Goal: Transaction & Acquisition: Purchase product/service

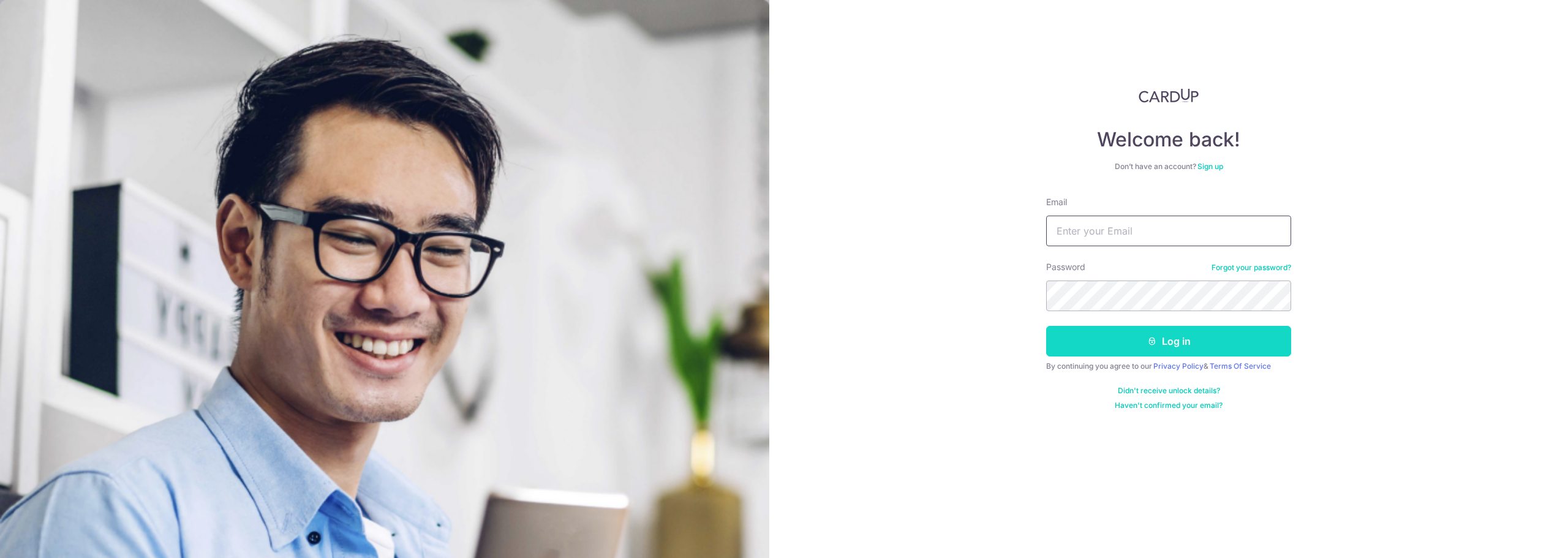
type input "[PERSON_NAME][EMAIL_ADDRESS][PERSON_NAME][DOMAIN_NAME]"
click at [1150, 348] on button "Log in" at bounding box center [1168, 342] width 245 height 31
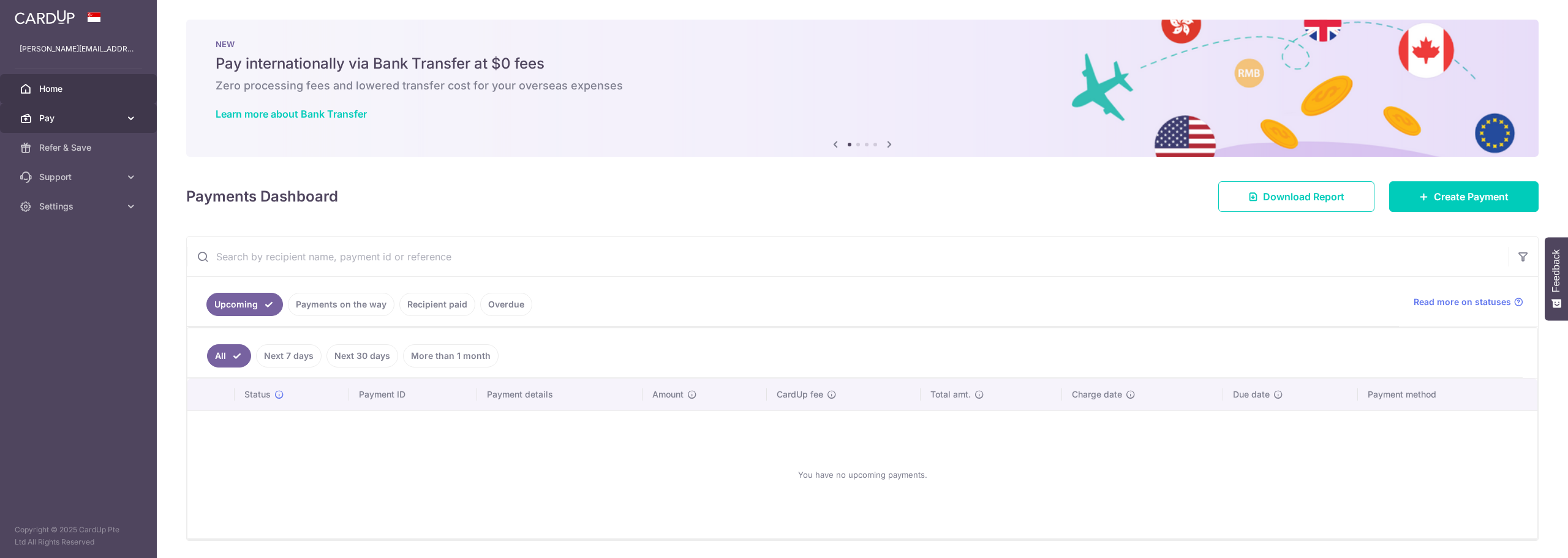
click at [43, 120] on span "Pay" at bounding box center [80, 118] width 81 height 12
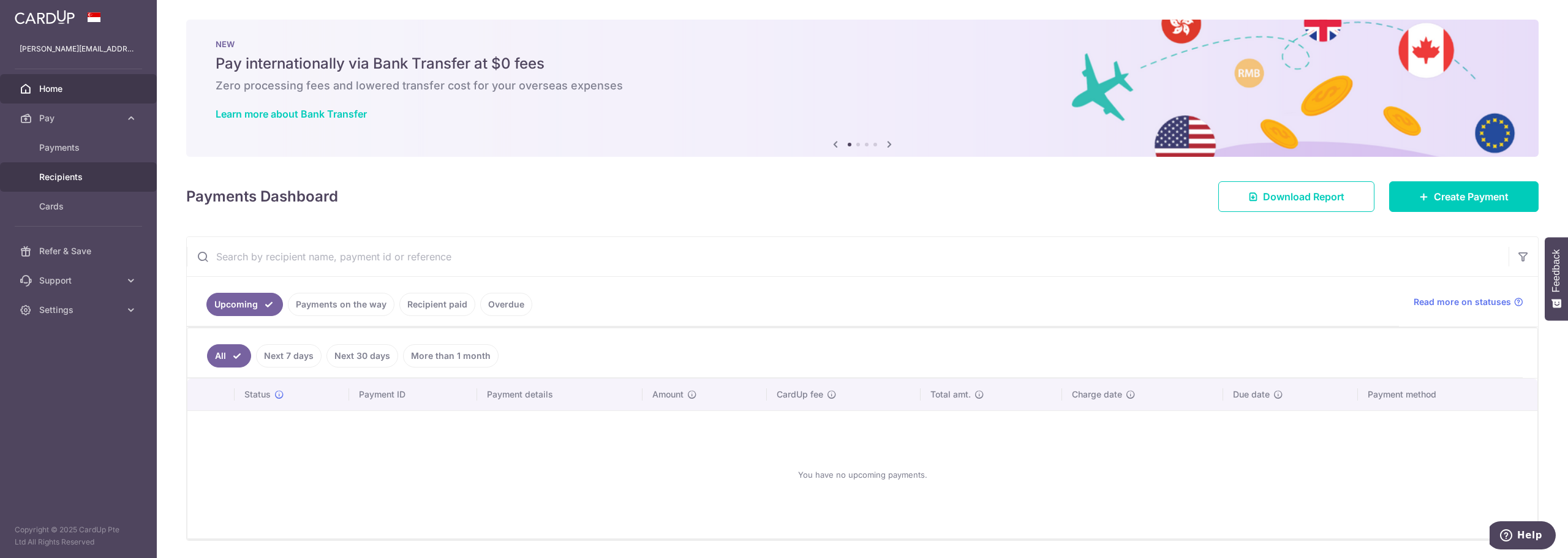
click at [69, 175] on span "Recipients" at bounding box center [80, 177] width 81 height 12
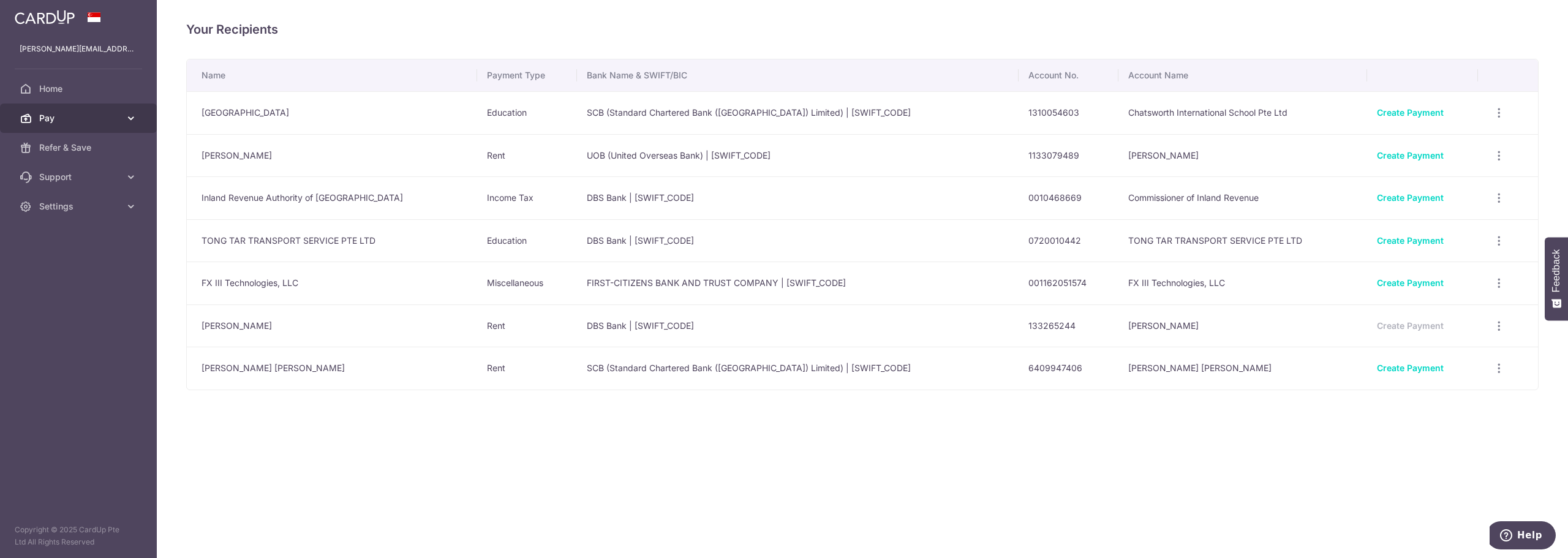
click at [53, 108] on link "Pay" at bounding box center [78, 118] width 157 height 29
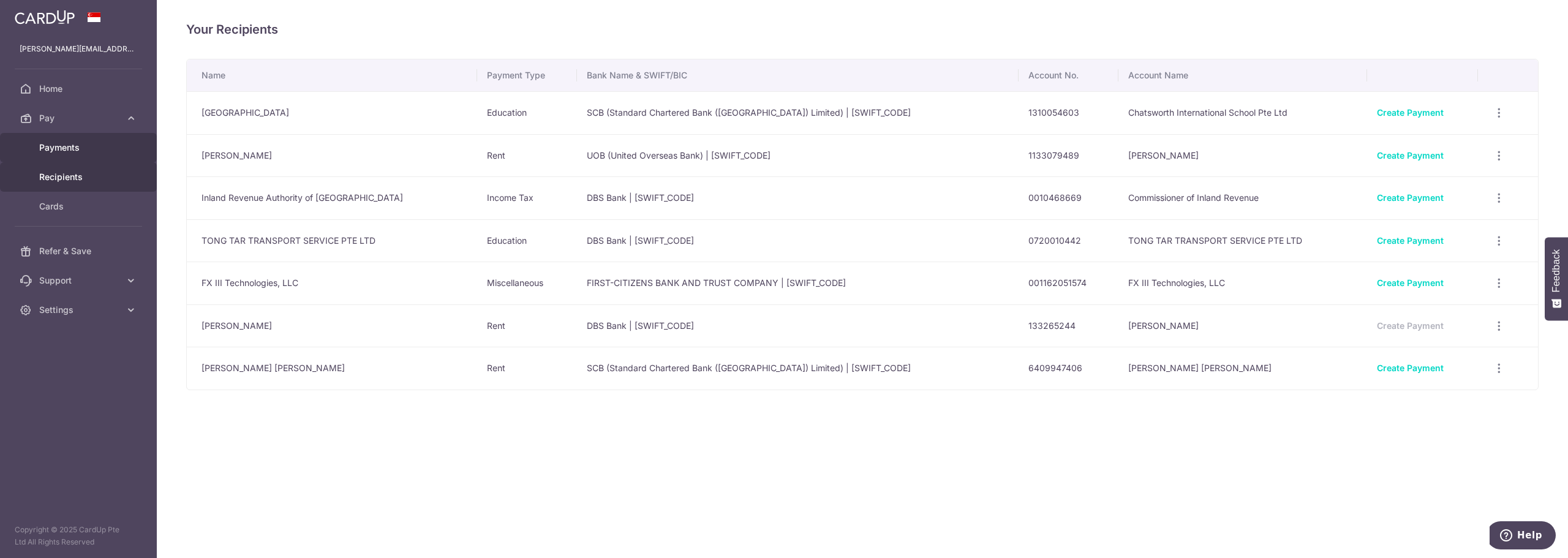
click at [57, 143] on span "Payments" at bounding box center [80, 148] width 81 height 12
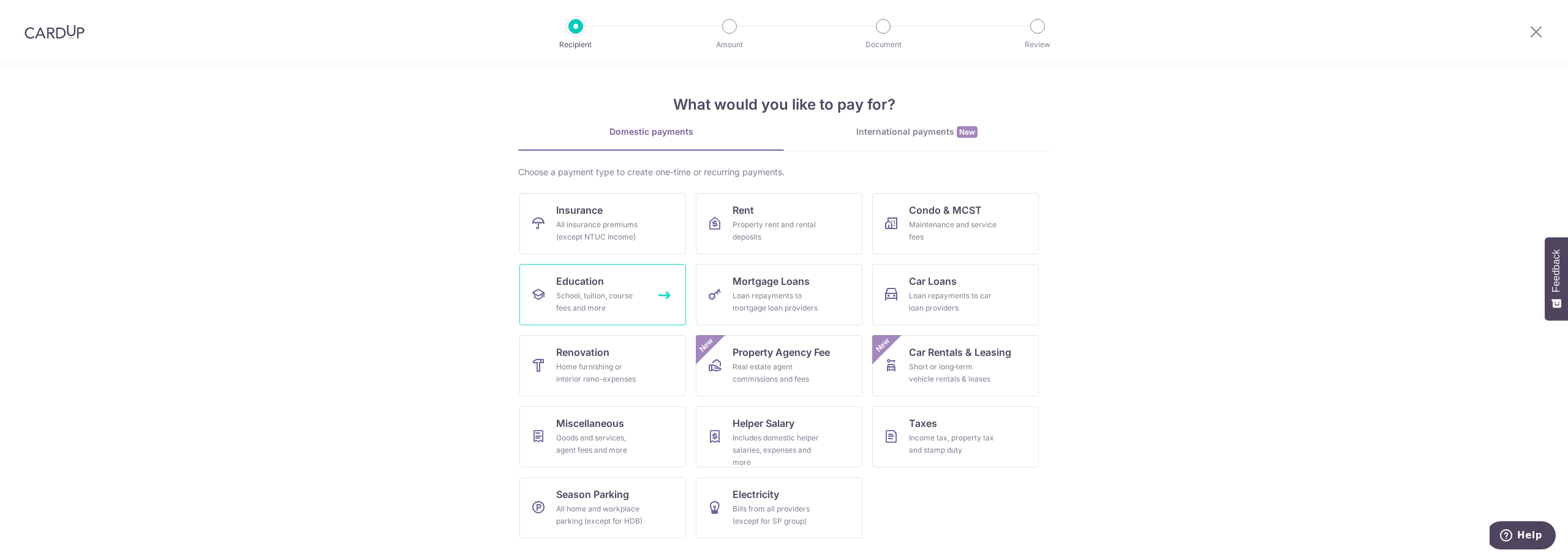
click at [605, 291] on div "School, tuition, course fees and more" at bounding box center [600, 302] width 88 height 25
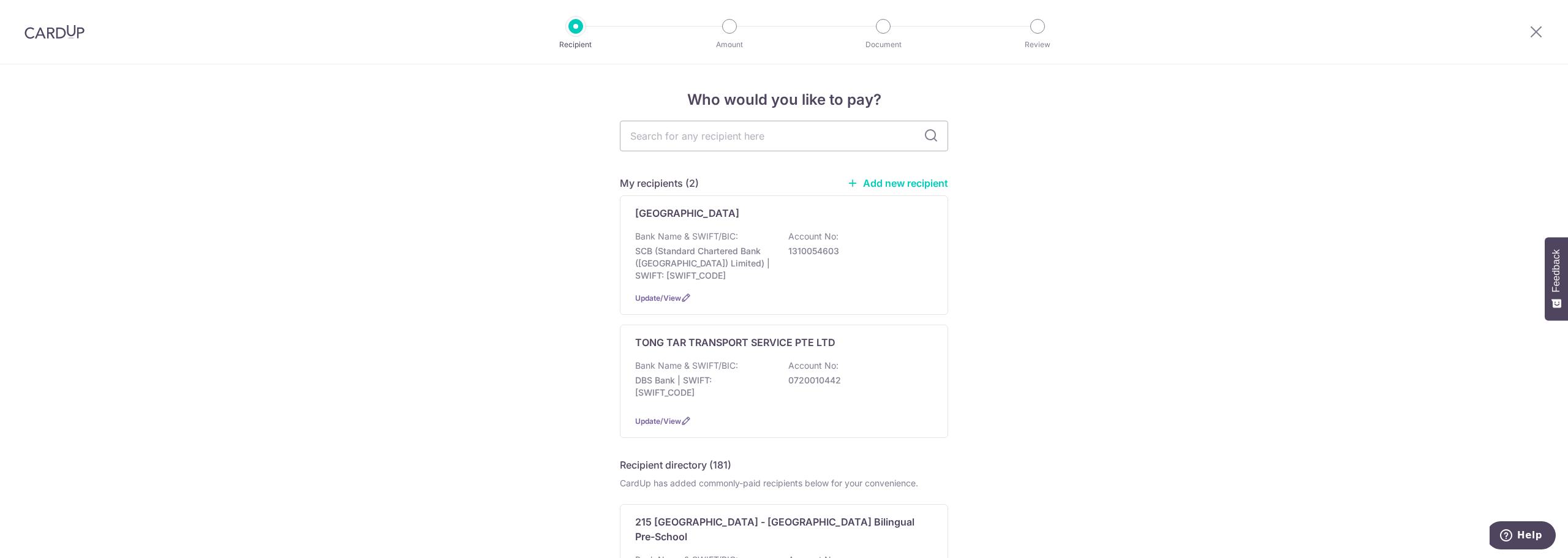
click at [895, 185] on link "Add new recipient" at bounding box center [898, 183] width 101 height 12
click at [678, 131] on input "text" at bounding box center [784, 136] width 329 height 31
type input "Nexus"
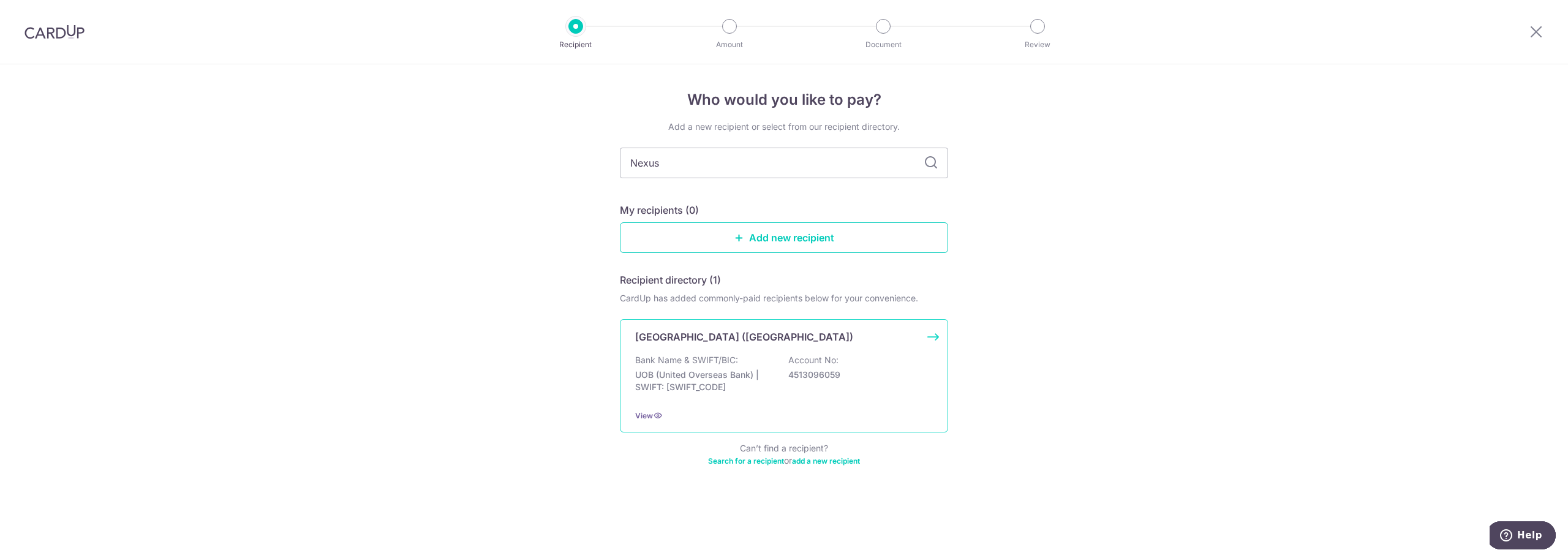
click at [674, 373] on p "UOB (United Overseas Bank) | SWIFT: UOVBSGSGXXX" at bounding box center [704, 381] width 137 height 25
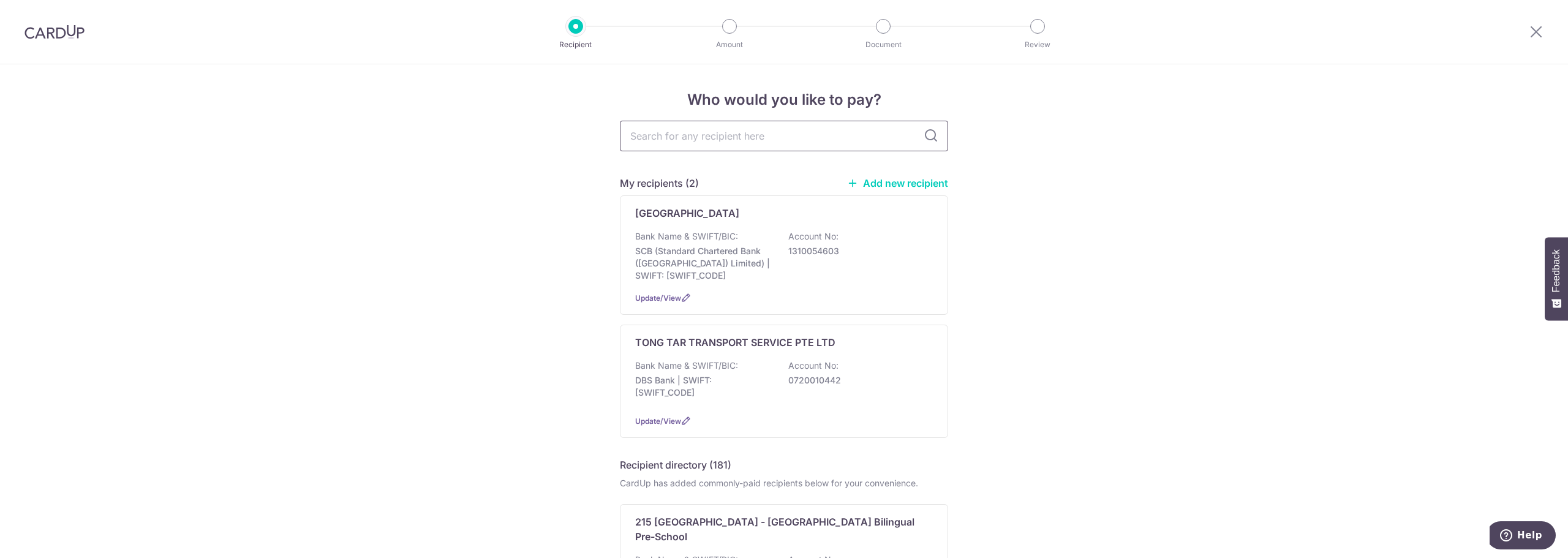
click at [706, 138] on input "text" at bounding box center [784, 136] width 329 height 31
type input "Nexus"
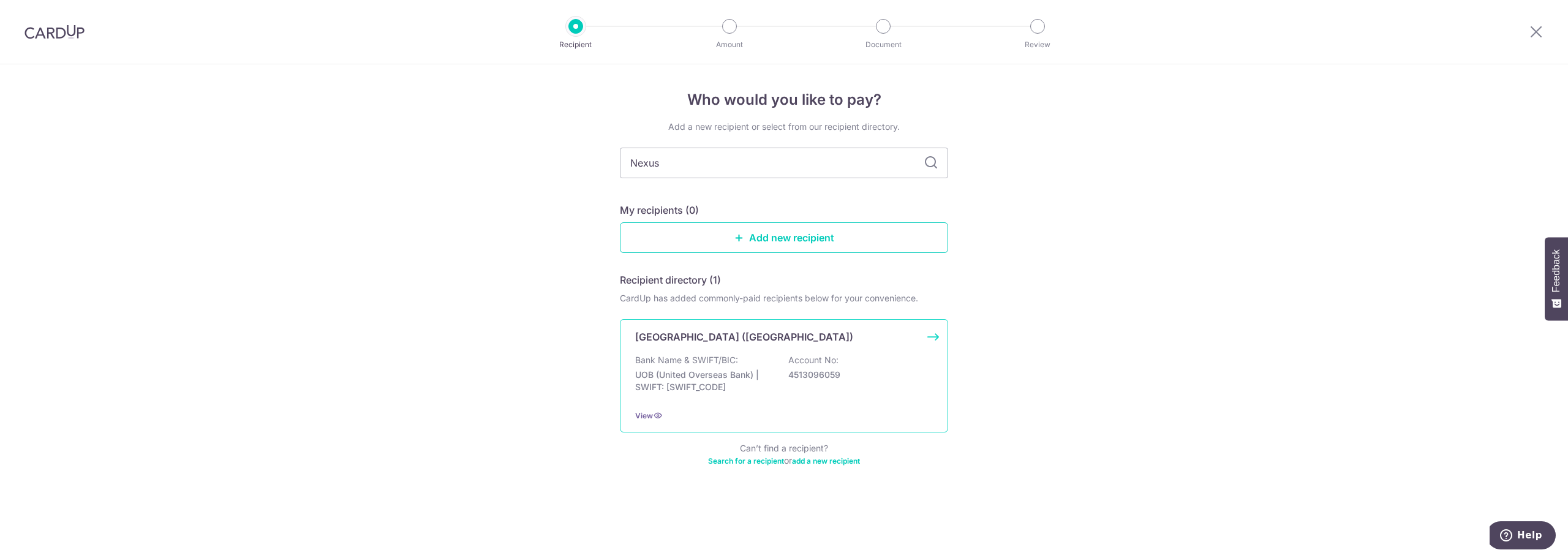
click at [816, 369] on p "4513096059" at bounding box center [857, 375] width 137 height 12
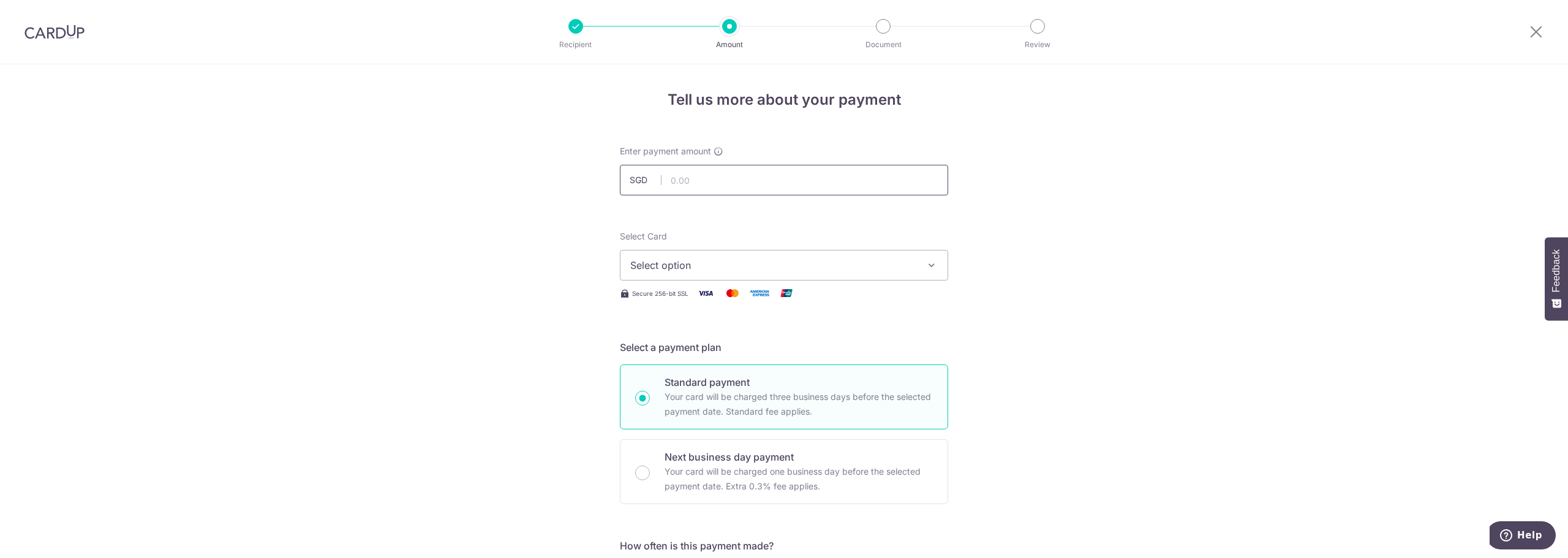
click at [700, 180] on input "text" at bounding box center [784, 180] width 329 height 31
click at [735, 175] on input "text" at bounding box center [784, 180] width 329 height 31
type input "21,600.00"
click at [736, 262] on span "Select option" at bounding box center [772, 265] width 285 height 15
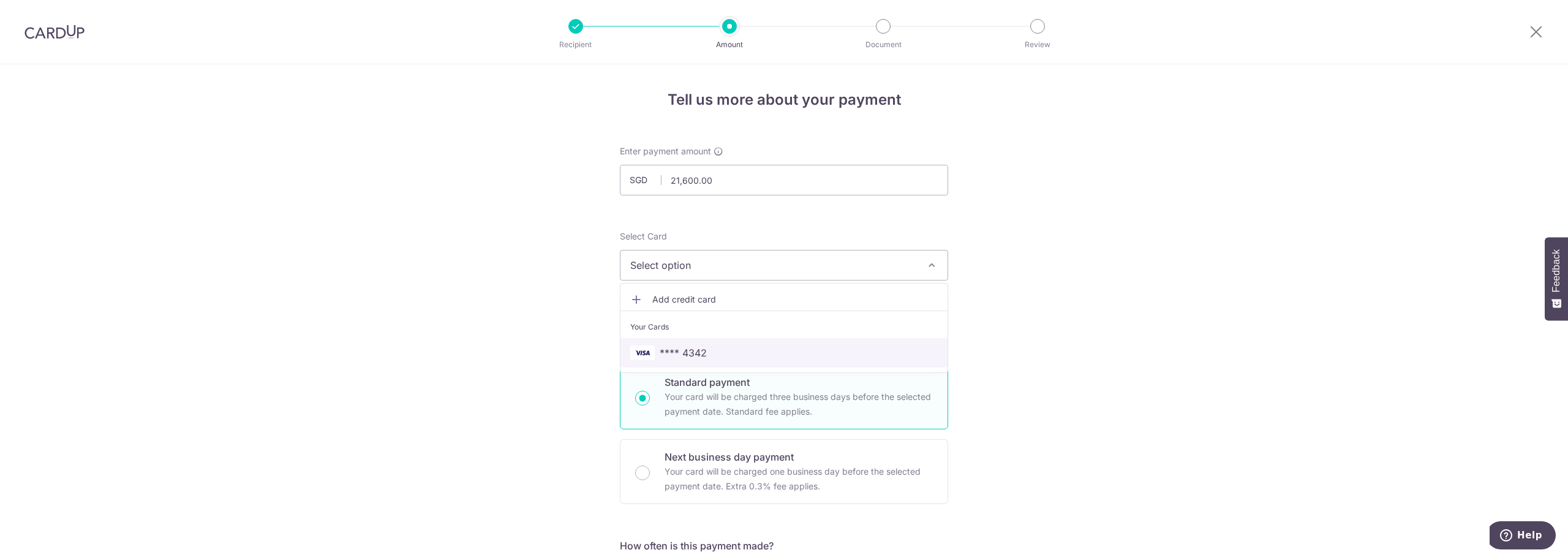
drag, startPoint x: 690, startPoint y: 353, endPoint x: 580, endPoint y: 353, distance: 110.0
click at [690, 353] on span "**** 4342" at bounding box center [683, 352] width 47 height 15
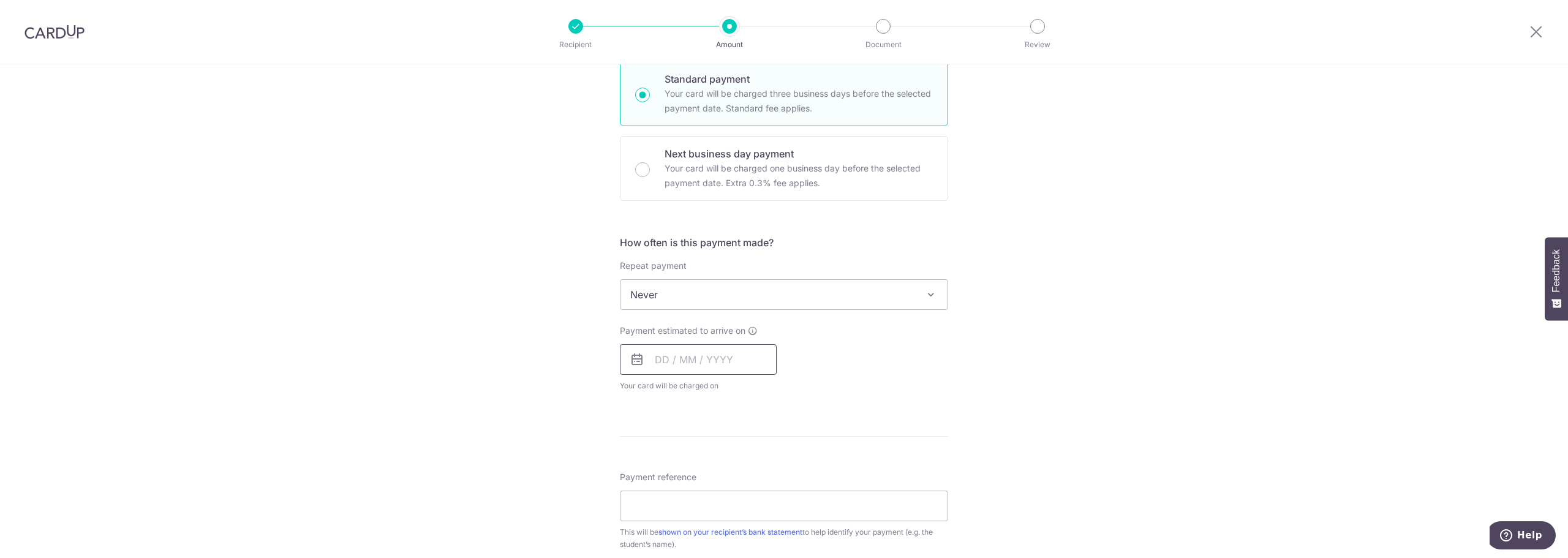
scroll to position [306, 0]
click at [658, 357] on input "text" at bounding box center [698, 356] width 157 height 31
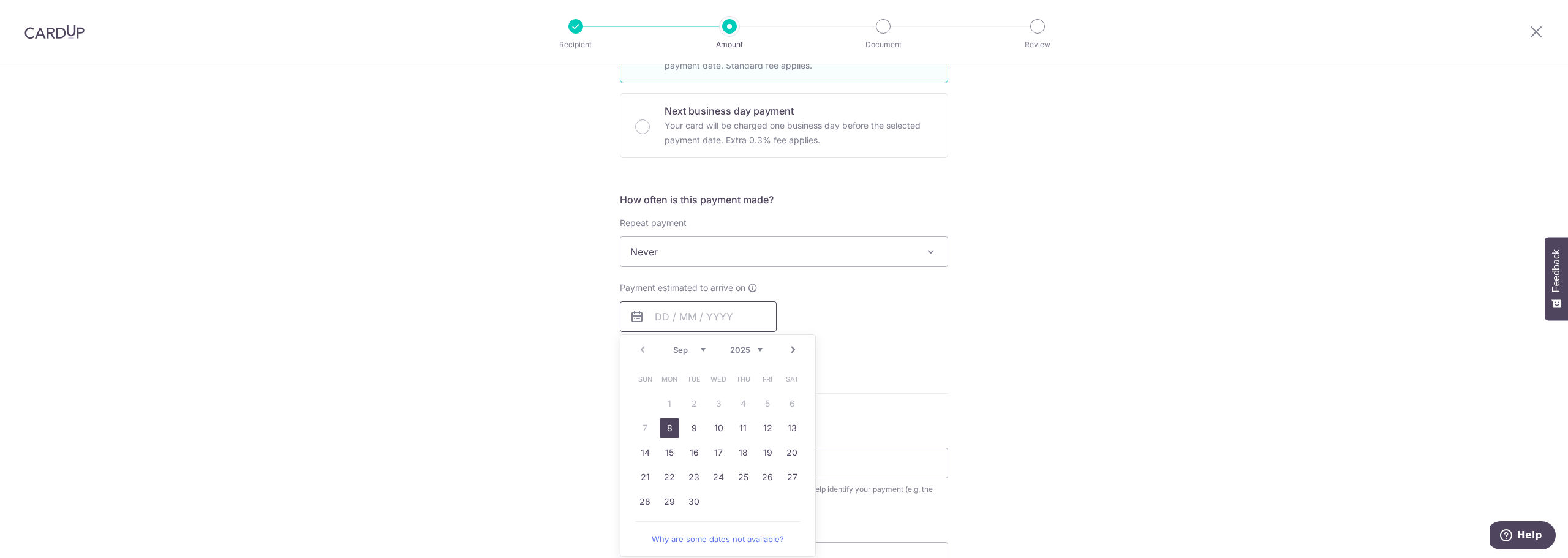
scroll to position [367, 0]
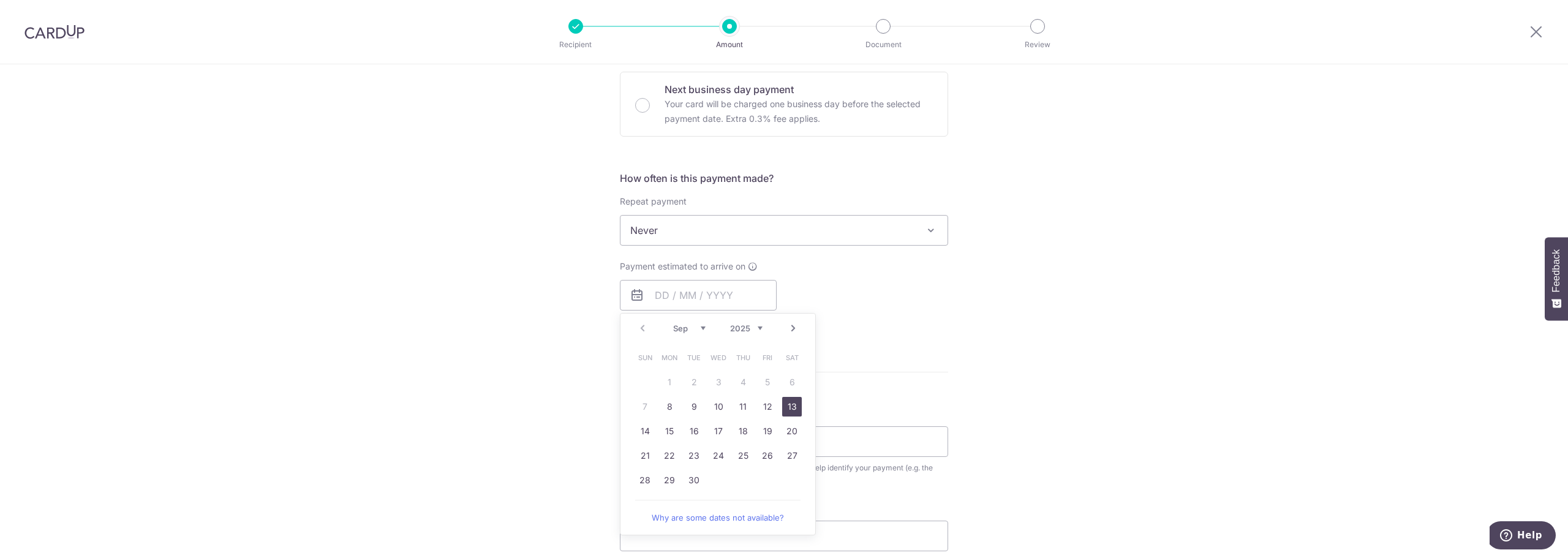
click at [792, 409] on link "13" at bounding box center [792, 406] width 19 height 19
type input "13/09/2025"
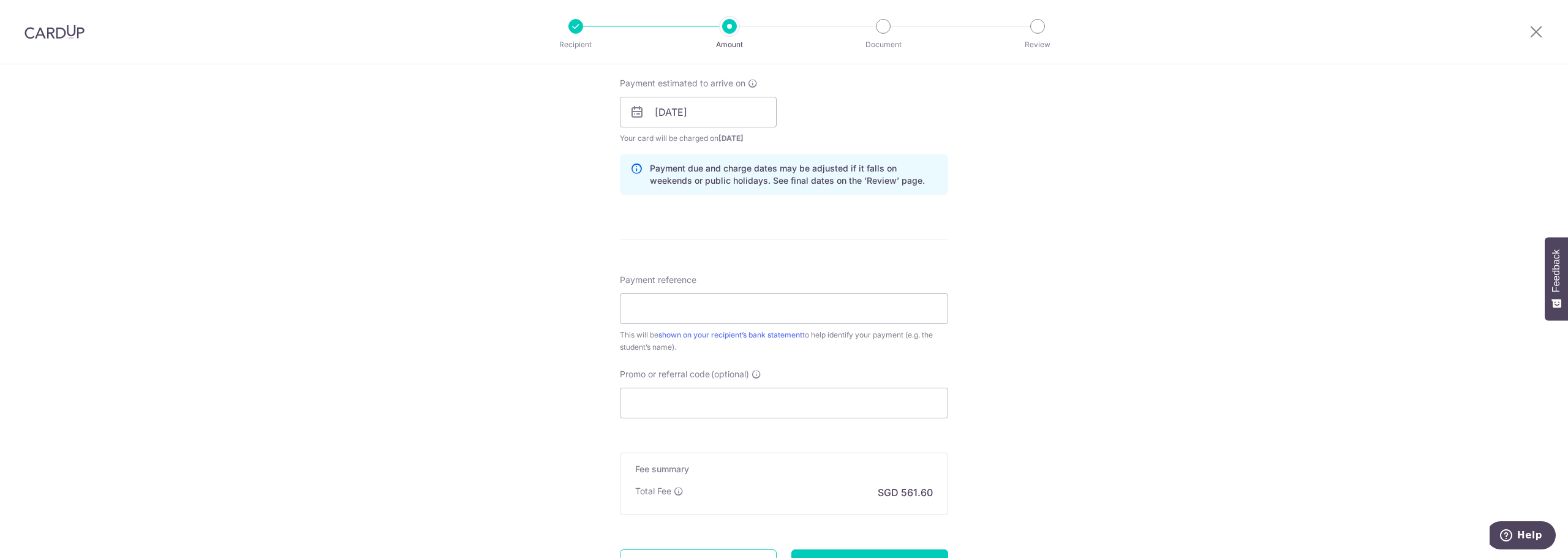
scroll to position [551, 0]
click at [653, 304] on input "Payment reference" at bounding box center [784, 308] width 329 height 31
click at [678, 309] on input "In" at bounding box center [784, 308] width 329 height 31
click at [677, 310] on input "In" at bounding box center [784, 308] width 329 height 31
click at [780, 308] on input "In" at bounding box center [784, 308] width 329 height 31
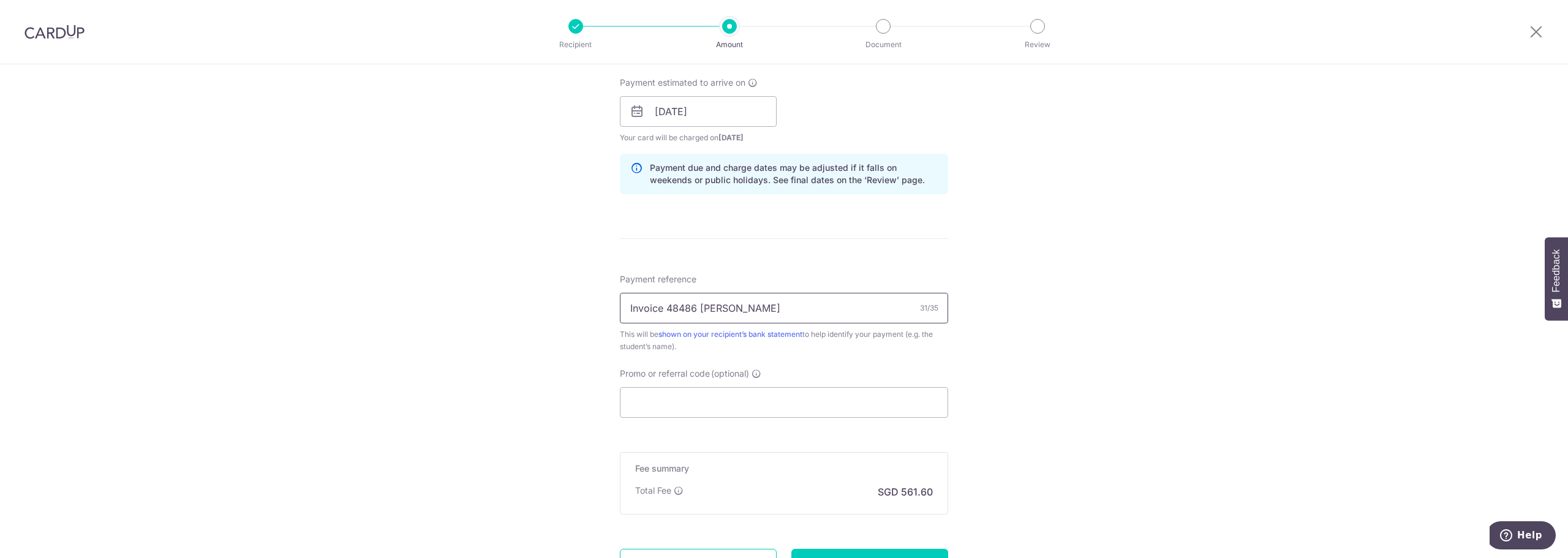
click at [693, 306] on input "Invoice 48486 Alexia Patwardhan" at bounding box center [784, 308] width 329 height 31
type input "Invoice 51762 Alexia Patwardhan"
click at [560, 388] on div "Tell us more about your payment Enter payment amount SGD 21,600.00 21600.00 Sel…" at bounding box center [784, 92] width 1568 height 1158
click at [742, 403] on input "Promo or referral code (optional)" at bounding box center [784, 403] width 329 height 31
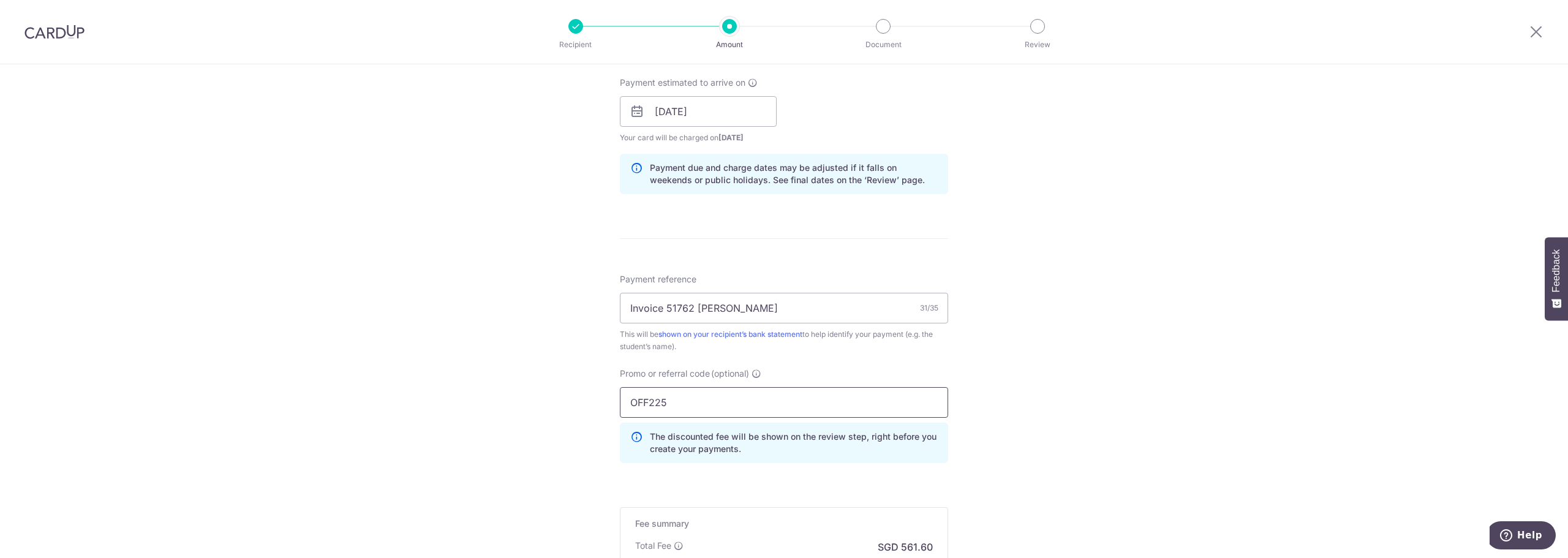
type input "OFF225"
click at [1142, 459] on div "Tell us more about your payment Enter payment amount SGD 21,600.00 21600.00 Sel…" at bounding box center [784, 120] width 1568 height 1213
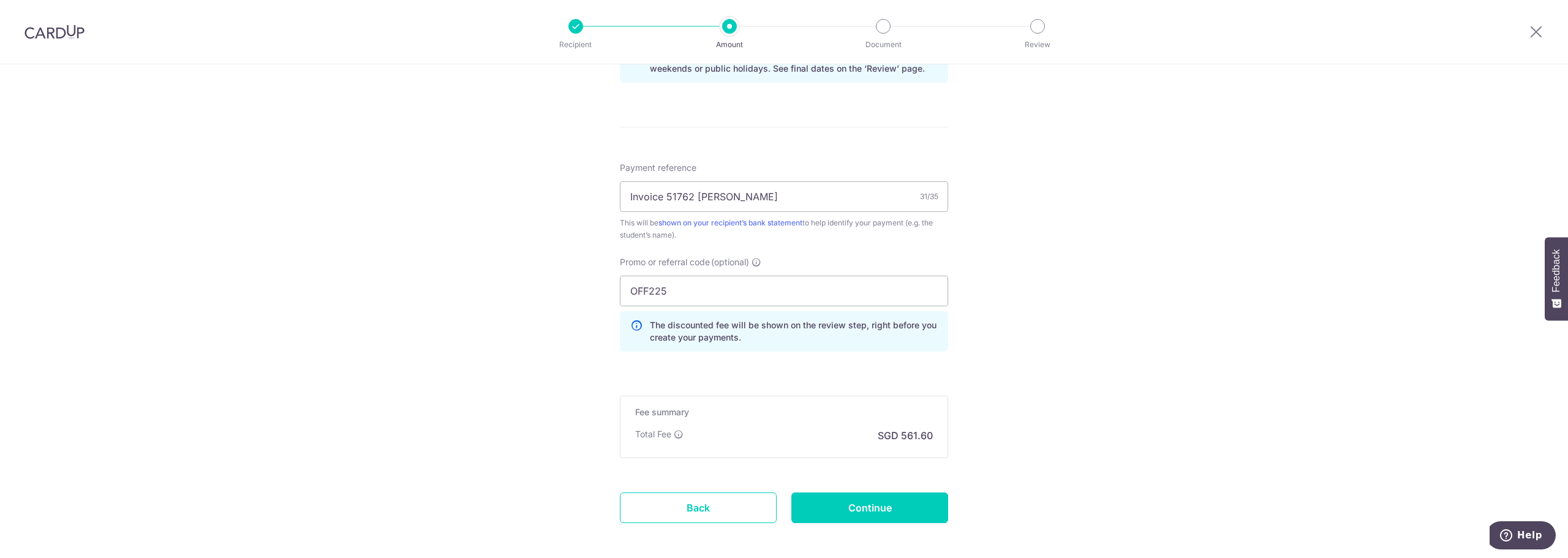
scroll to position [674, 0]
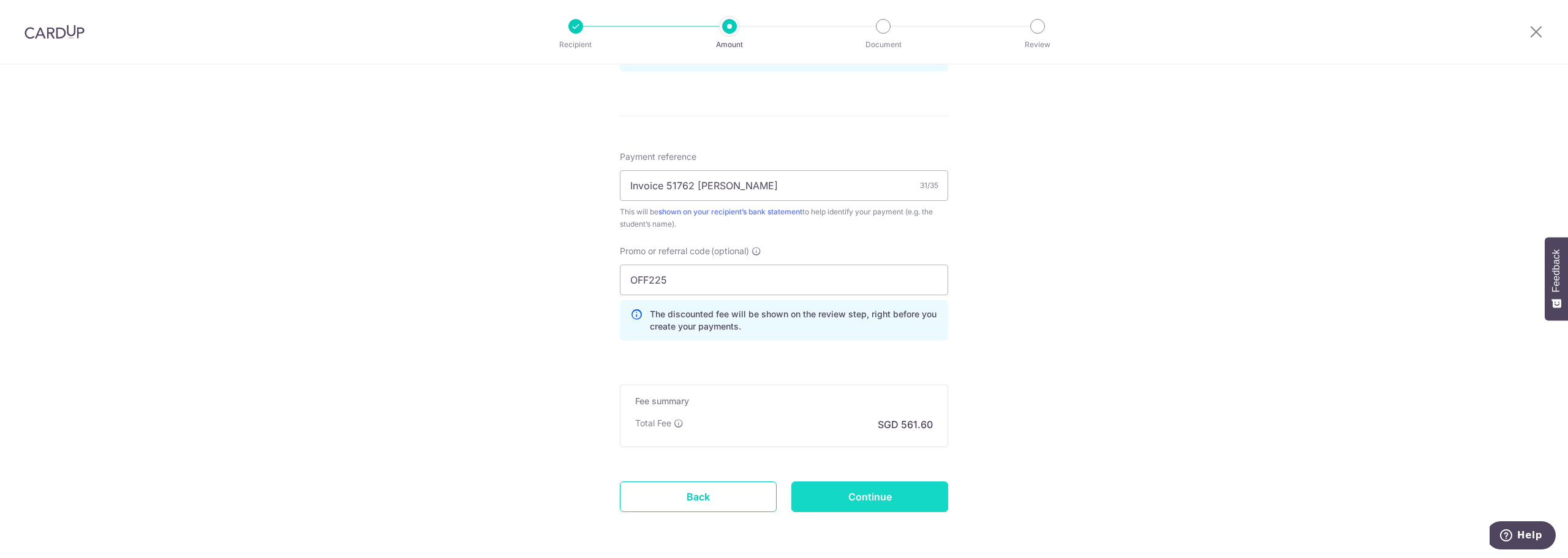
click at [854, 495] on input "Continue" at bounding box center [870, 497] width 157 height 31
type input "Create Schedule"
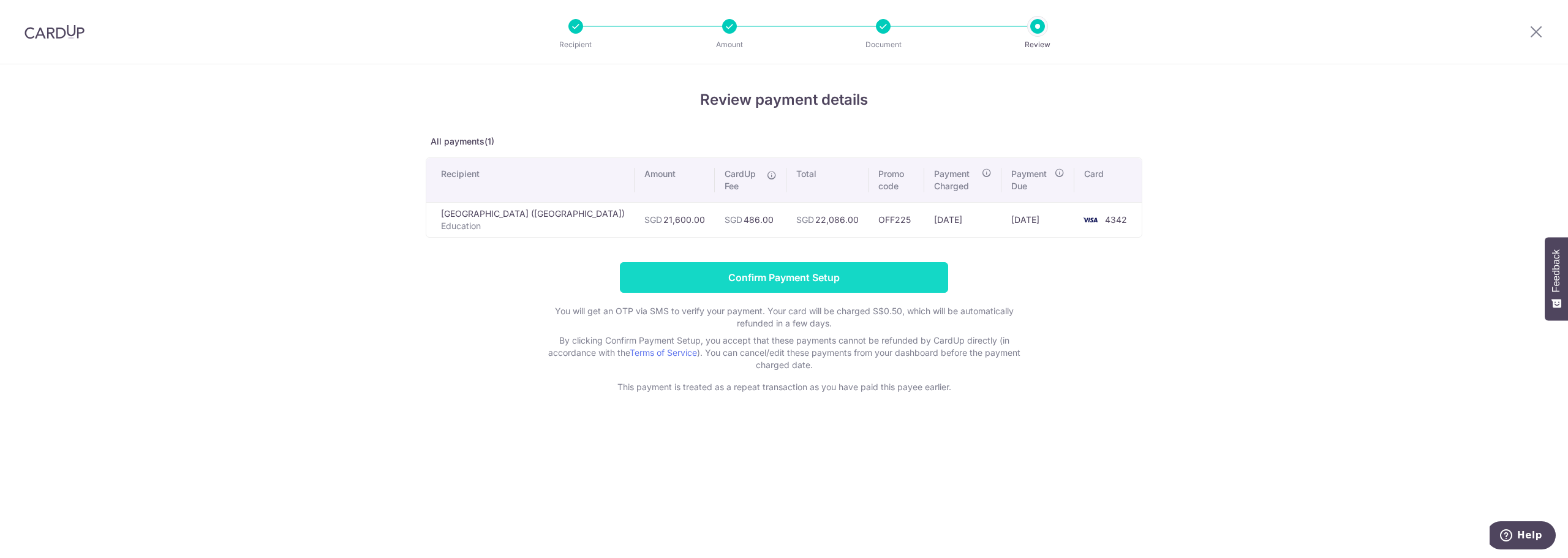
click at [802, 277] on input "Confirm Payment Setup" at bounding box center [784, 277] width 329 height 31
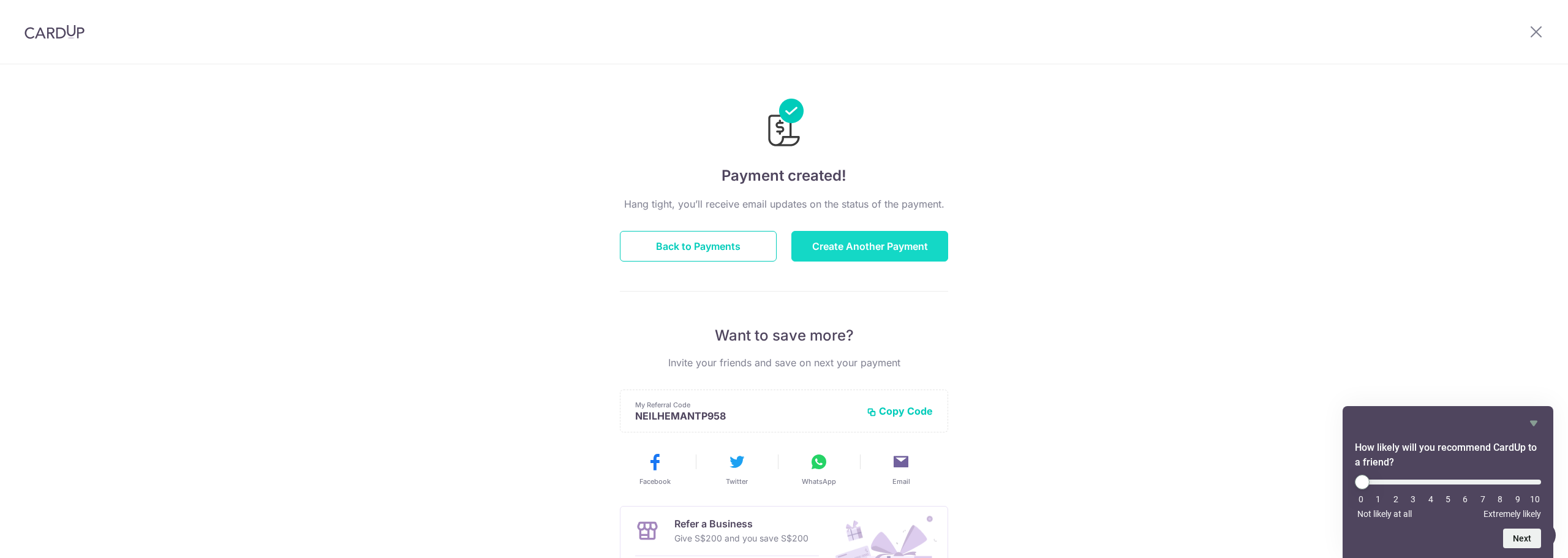
click at [843, 246] on button "Create Another Payment" at bounding box center [870, 247] width 157 height 31
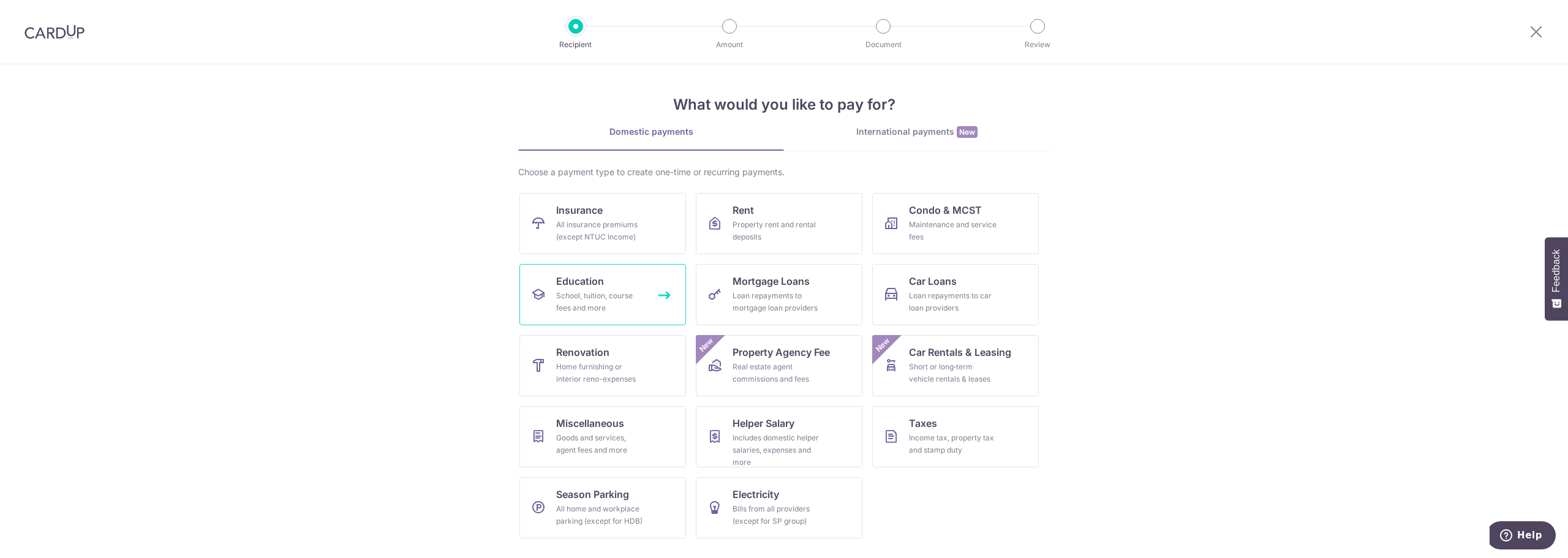
click at [603, 299] on div "School, tuition, course fees and more" at bounding box center [600, 302] width 88 height 25
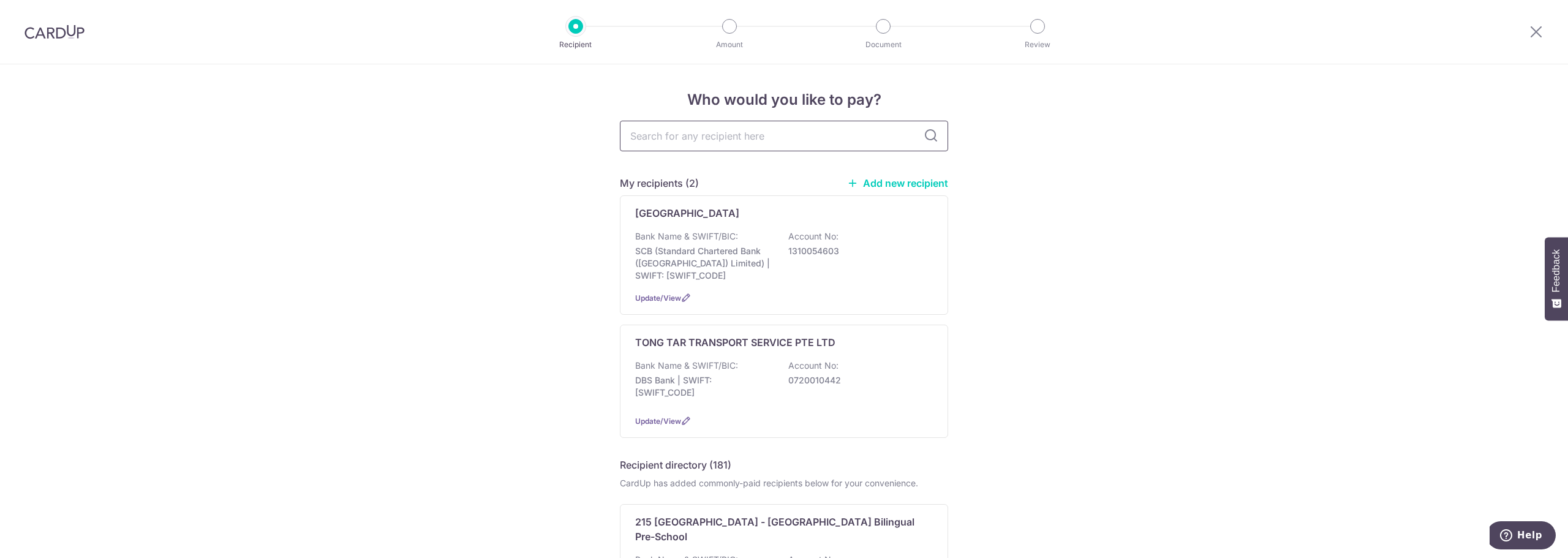
click at [704, 139] on input "text" at bounding box center [784, 136] width 329 height 31
type input "nexus"
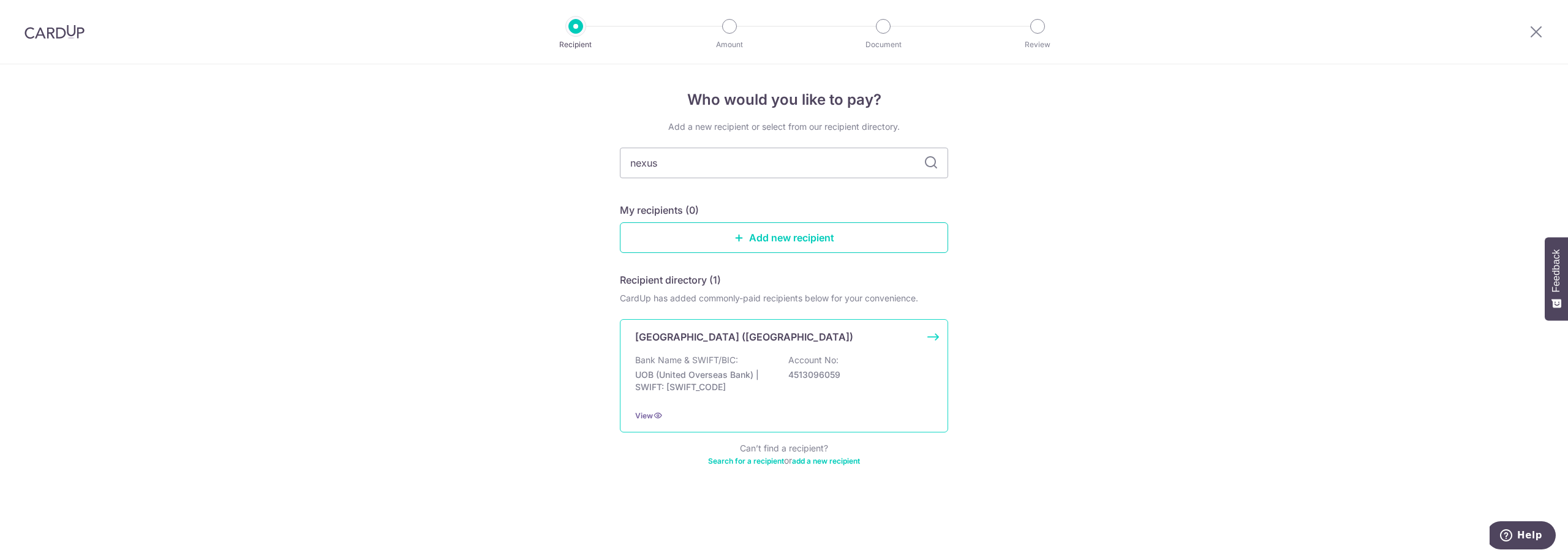
click at [731, 362] on p "Bank Name & SWIFT/BIC:" at bounding box center [687, 360] width 103 height 12
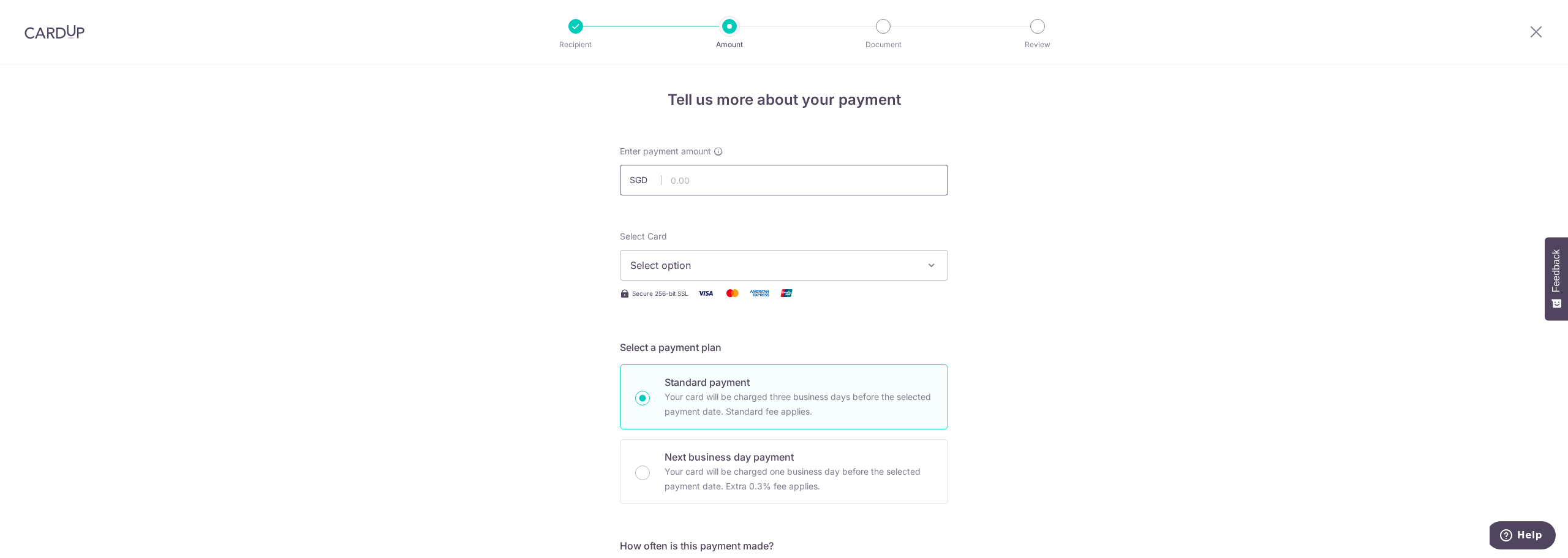
click at [712, 176] on input "text" at bounding box center [784, 180] width 329 height 31
type input "19,982.00"
drag, startPoint x: 1040, startPoint y: 189, endPoint x: 1056, endPoint y: 199, distance: 18.9
click at [697, 267] on span "Select option" at bounding box center [772, 265] width 285 height 15
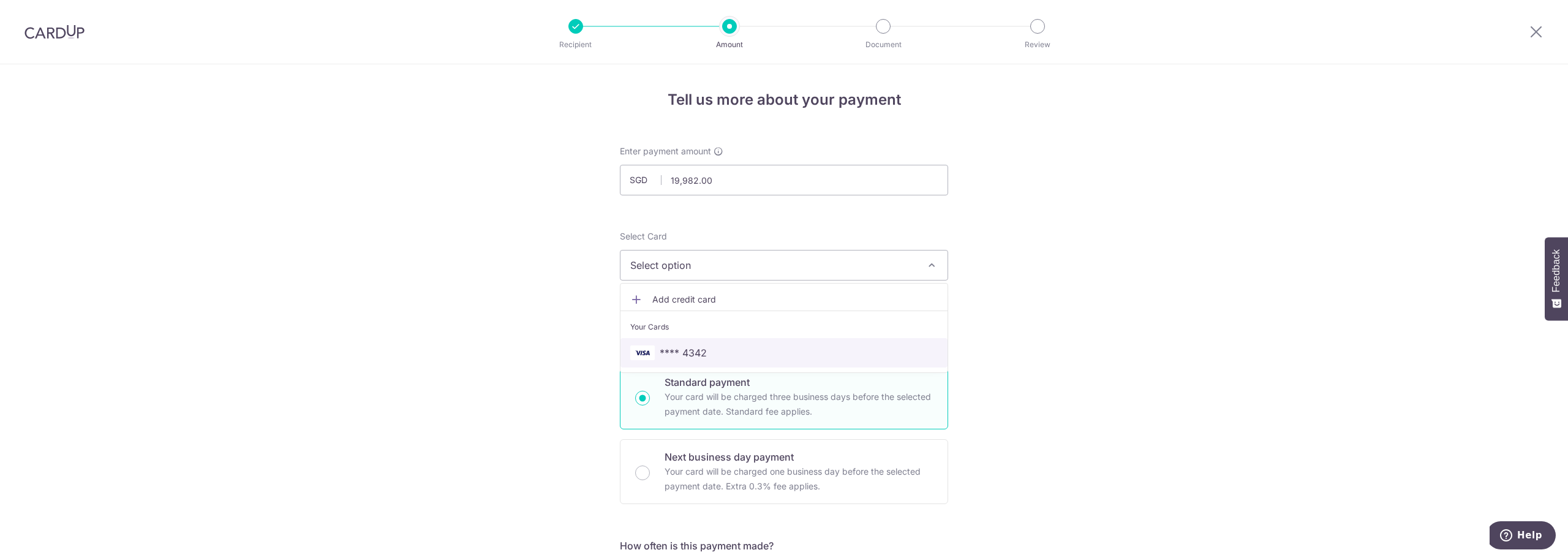
click at [690, 348] on span "**** 4342" at bounding box center [683, 352] width 47 height 15
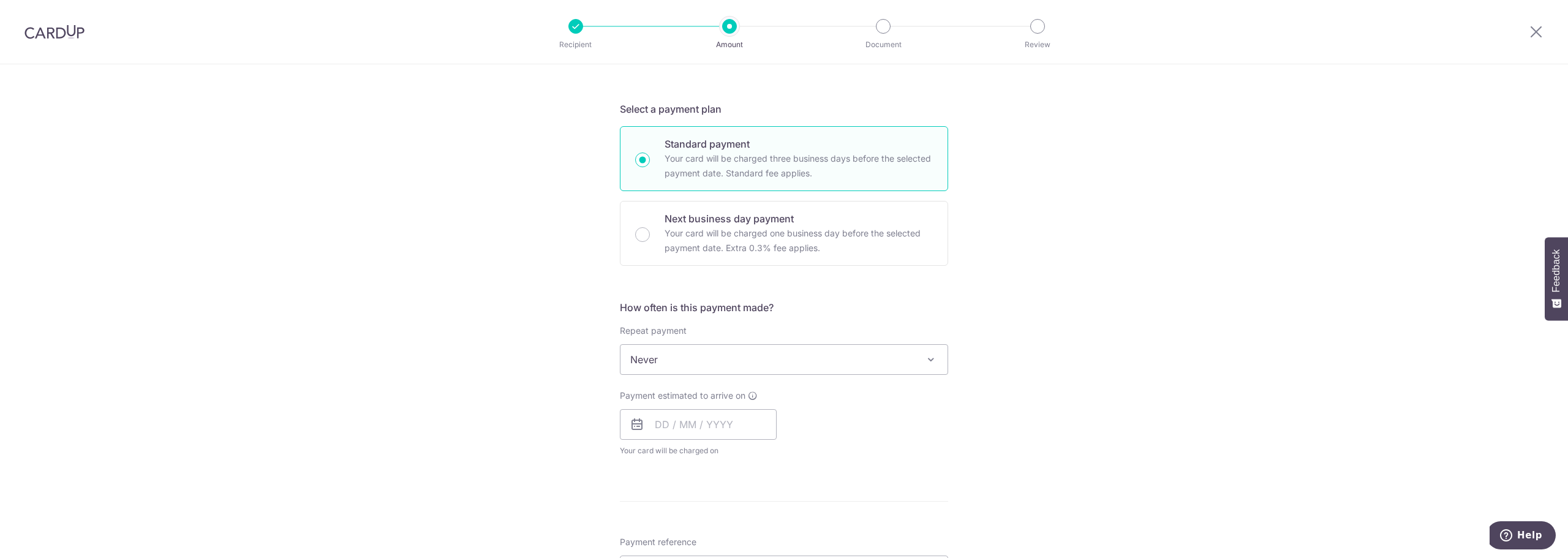
scroll to position [306, 0]
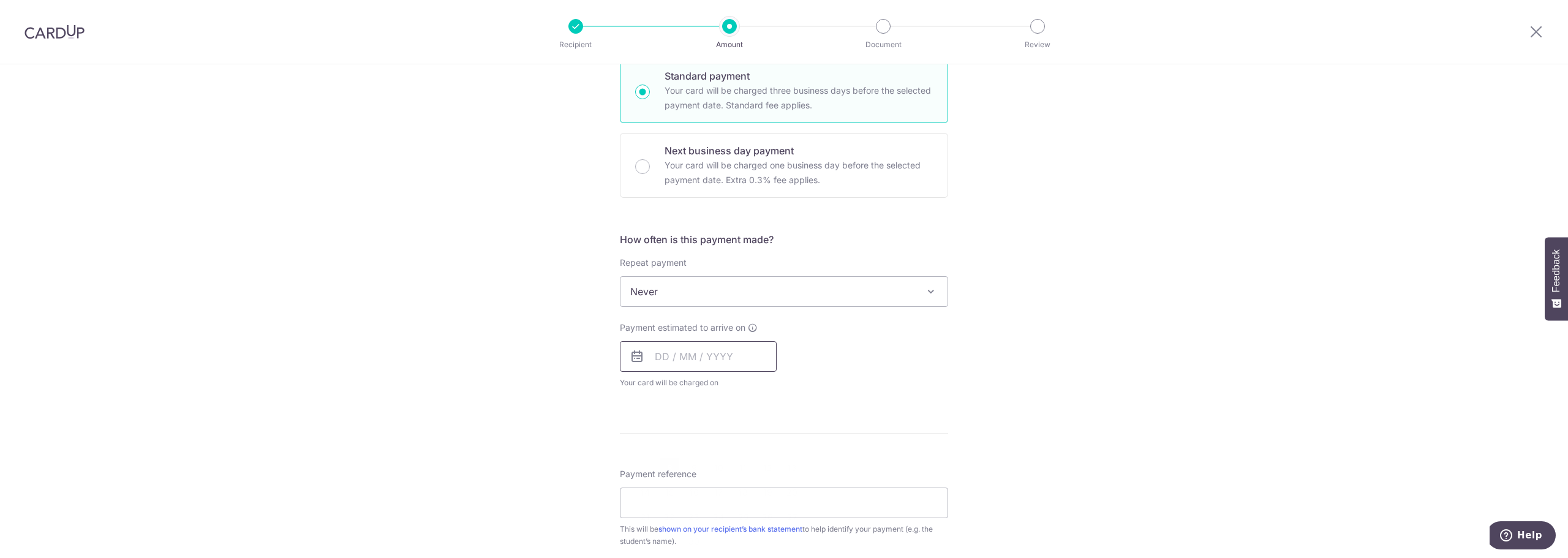
click at [686, 351] on input "text" at bounding box center [698, 356] width 157 height 31
click at [786, 468] on link "13" at bounding box center [792, 468] width 19 height 19
type input "13/09/2025"
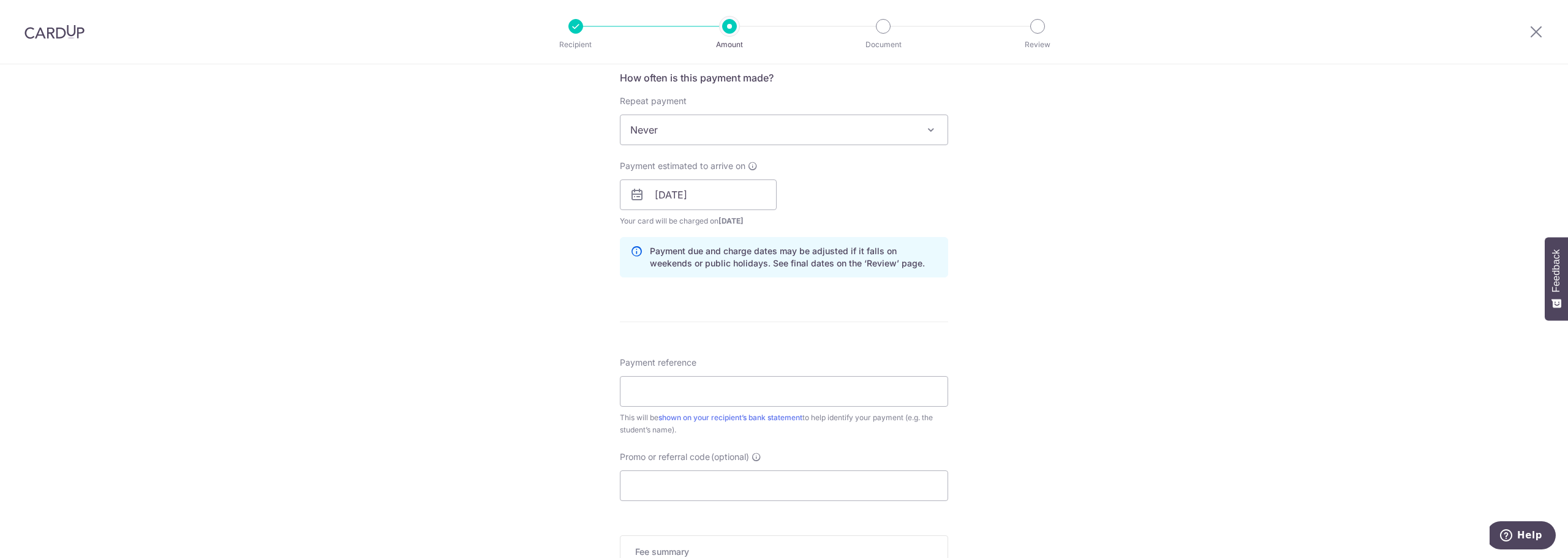
scroll to position [490, 0]
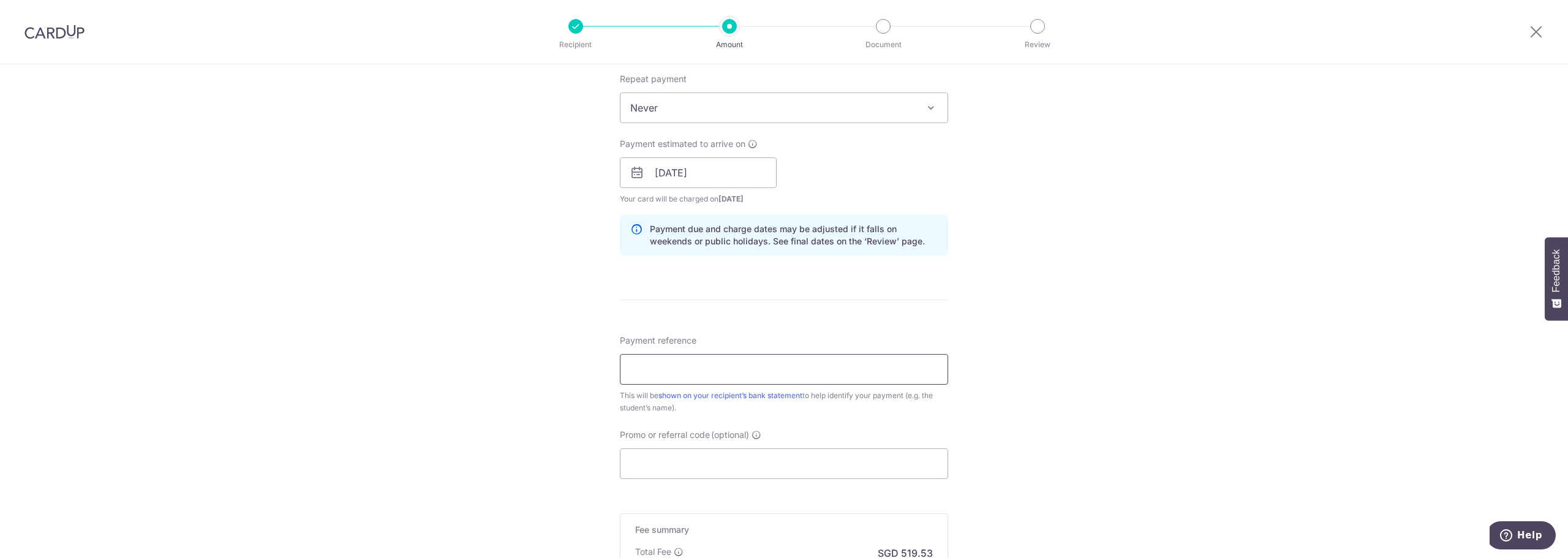
click at [639, 372] on input "Payment reference" at bounding box center [784, 369] width 329 height 31
click at [692, 369] on input "Invoice 48297 Mateo Patwardhan" at bounding box center [784, 369] width 329 height 31
drag, startPoint x: 692, startPoint y: 369, endPoint x: 666, endPoint y: 366, distance: 26.2
click at [666, 366] on input "Invoice 48297 Mateo Patwardhan" at bounding box center [784, 369] width 329 height 31
type input "Invoice 51197 Mateo Patwardhan"
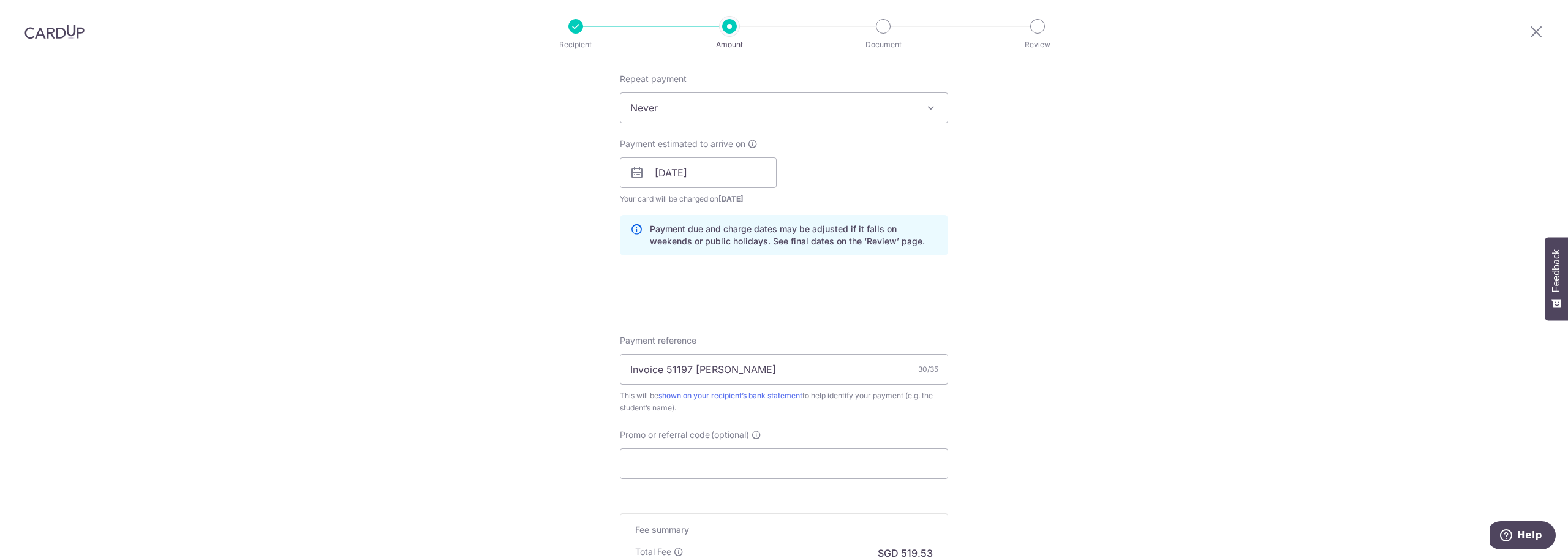
click at [557, 403] on div "Tell us more about your payment Enter payment amount SGD 19,982.00 19982.00 Sel…" at bounding box center [784, 153] width 1568 height 1158
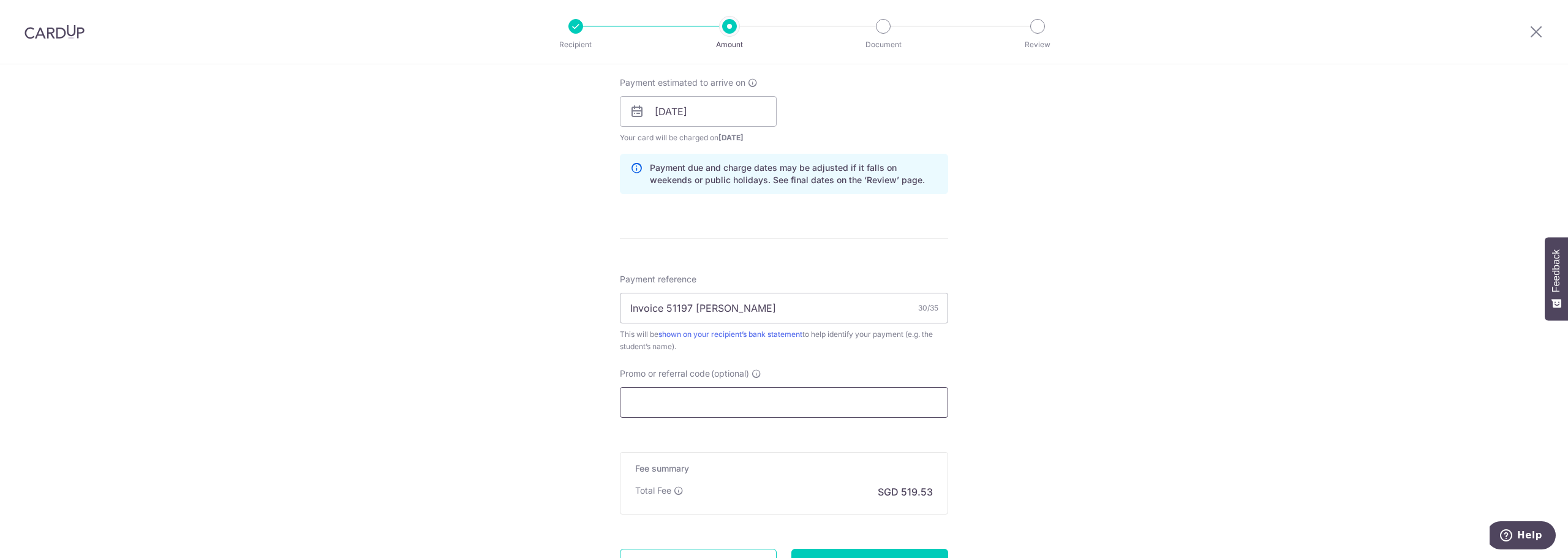
click at [657, 403] on input "Promo or referral code (optional)" at bounding box center [784, 403] width 329 height 31
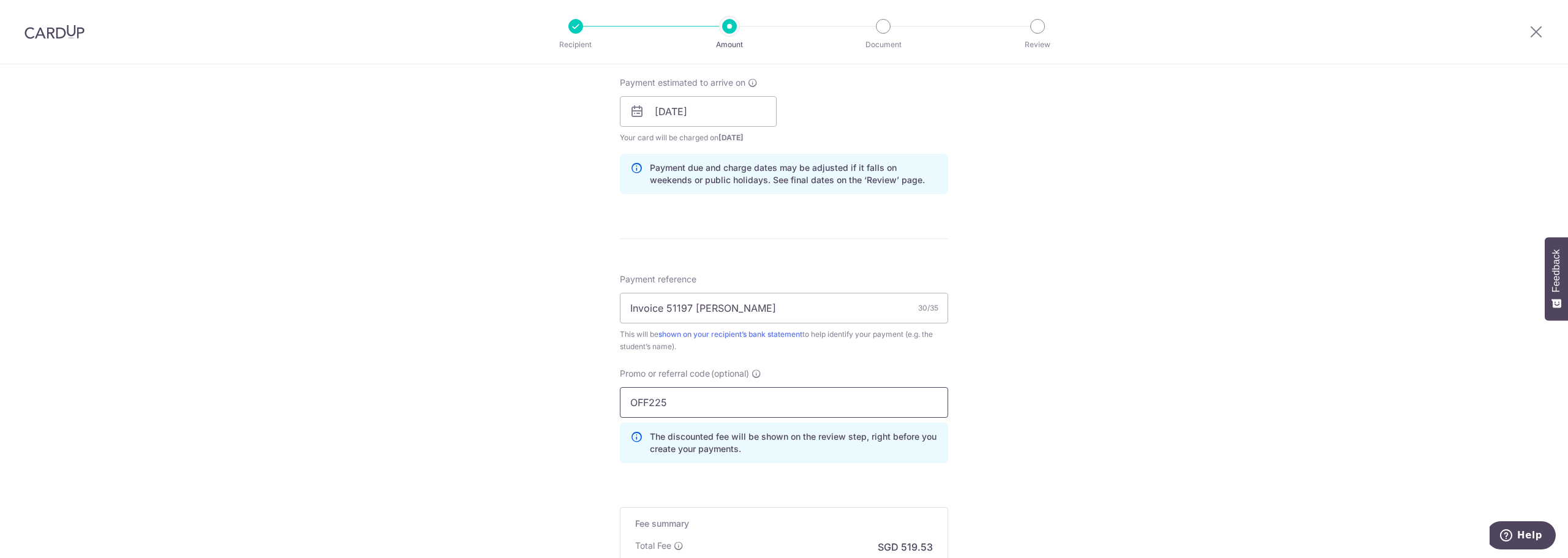
type input "OFF225"
drag, startPoint x: 1169, startPoint y: 450, endPoint x: 1166, endPoint y: 438, distance: 12.4
click at [1169, 449] on div "Tell us more about your payment Enter payment amount SGD 19,982.00 19982.00 Sel…" at bounding box center [784, 120] width 1568 height 1213
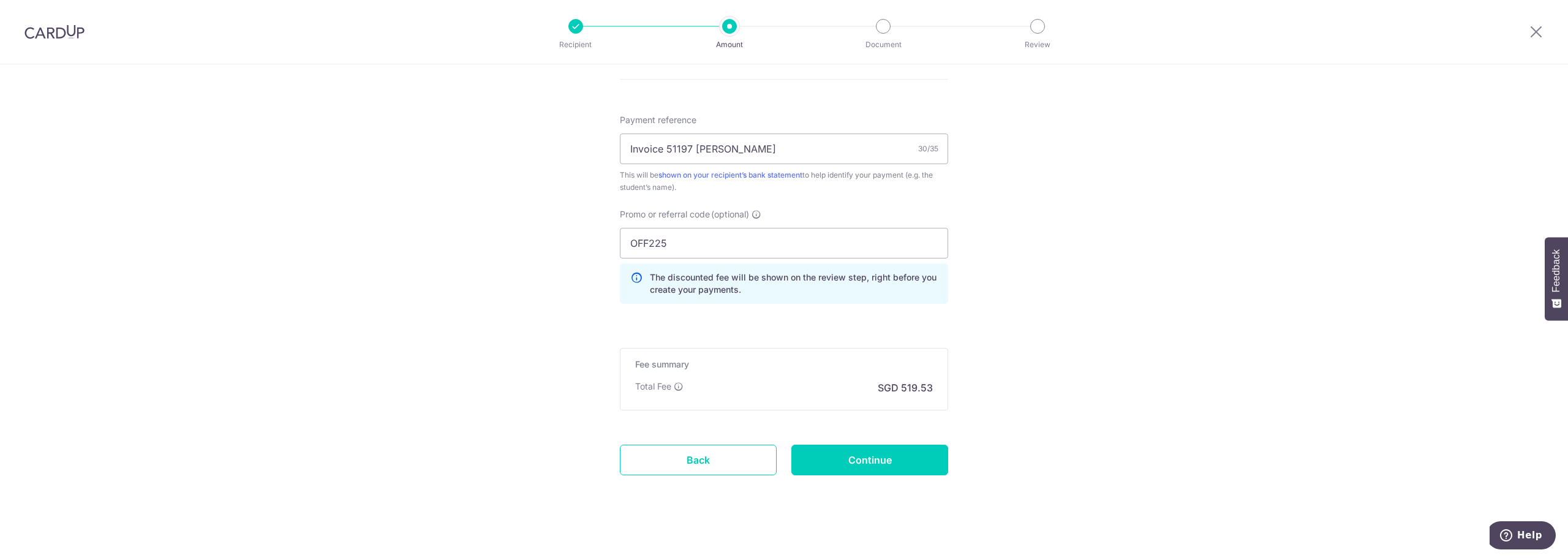
scroll to position [720, 0]
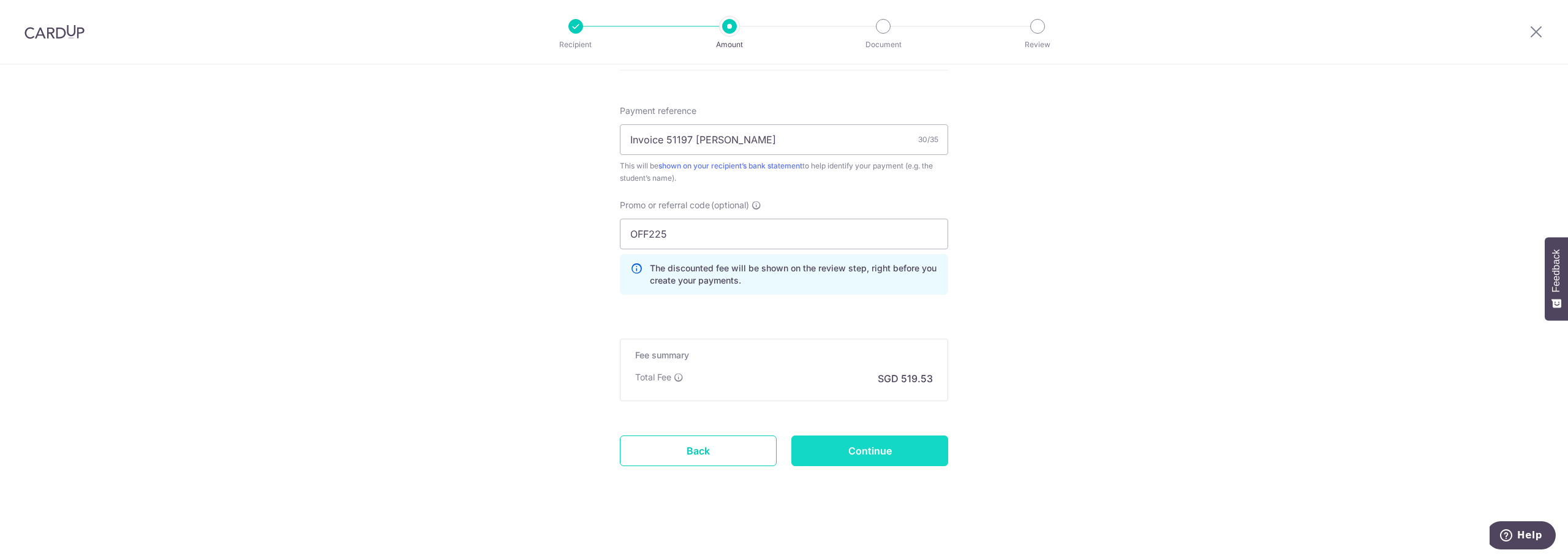
click at [860, 446] on input "Continue" at bounding box center [870, 451] width 157 height 31
type input "Create Schedule"
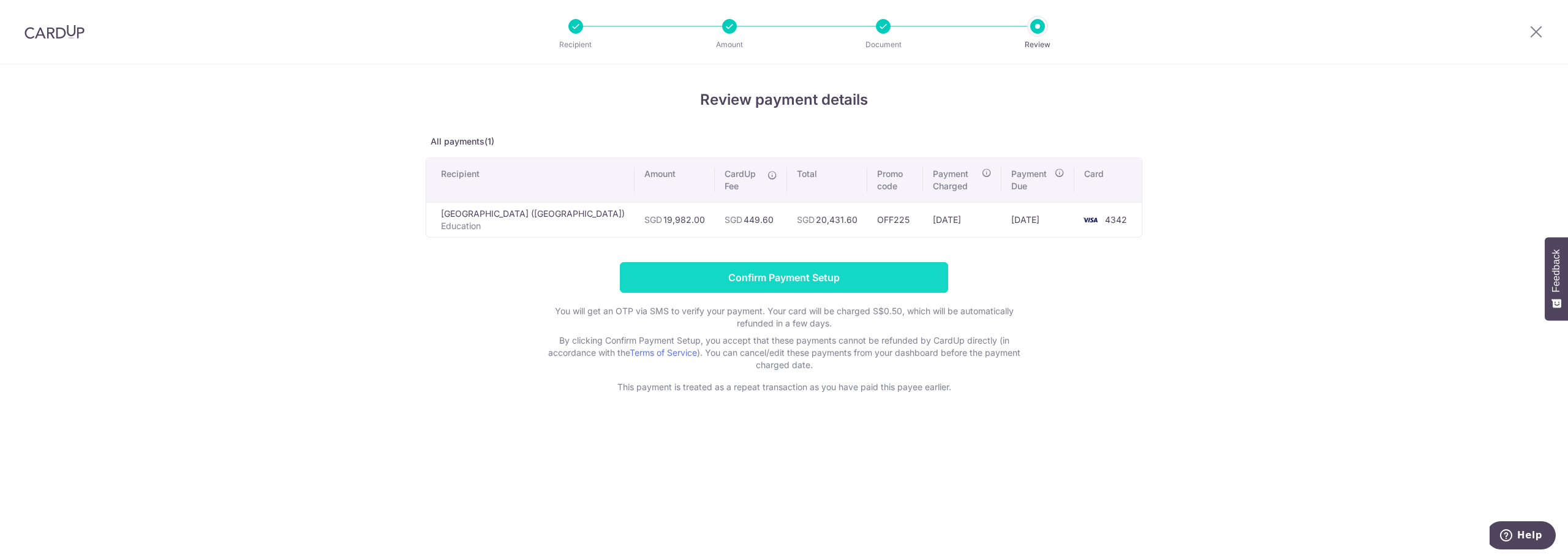
click at [777, 275] on input "Confirm Payment Setup" at bounding box center [784, 277] width 329 height 31
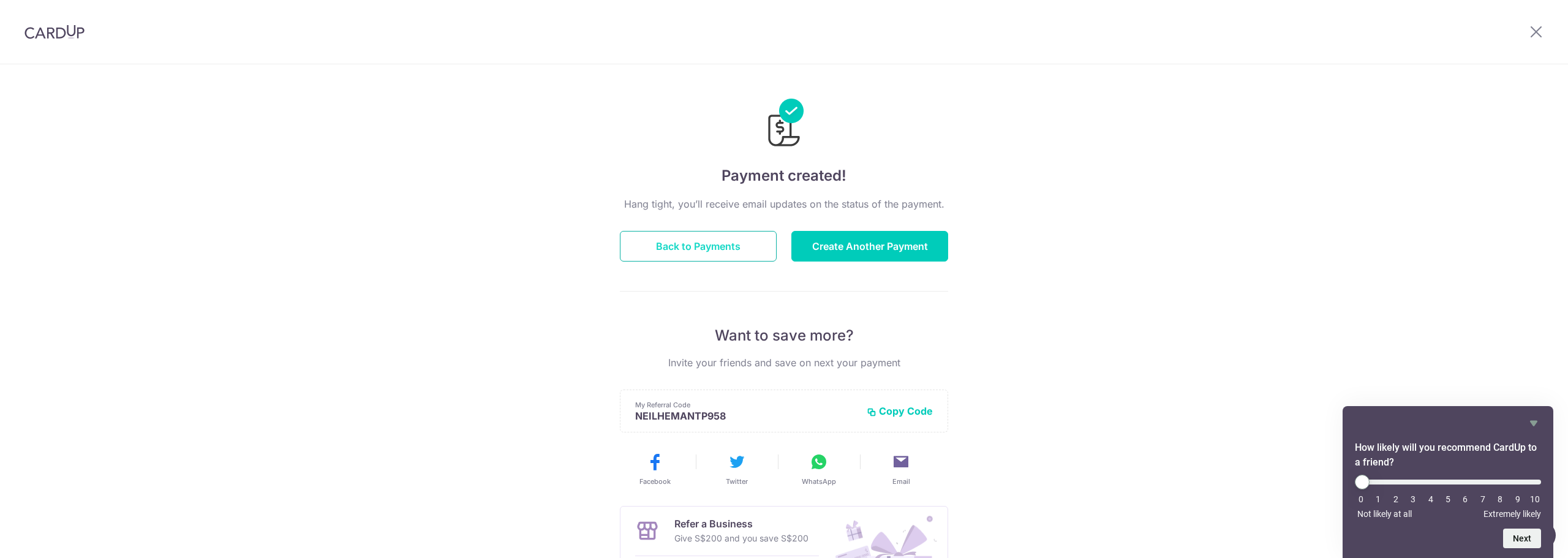
click at [665, 240] on button "Back to Payments" at bounding box center [698, 247] width 157 height 31
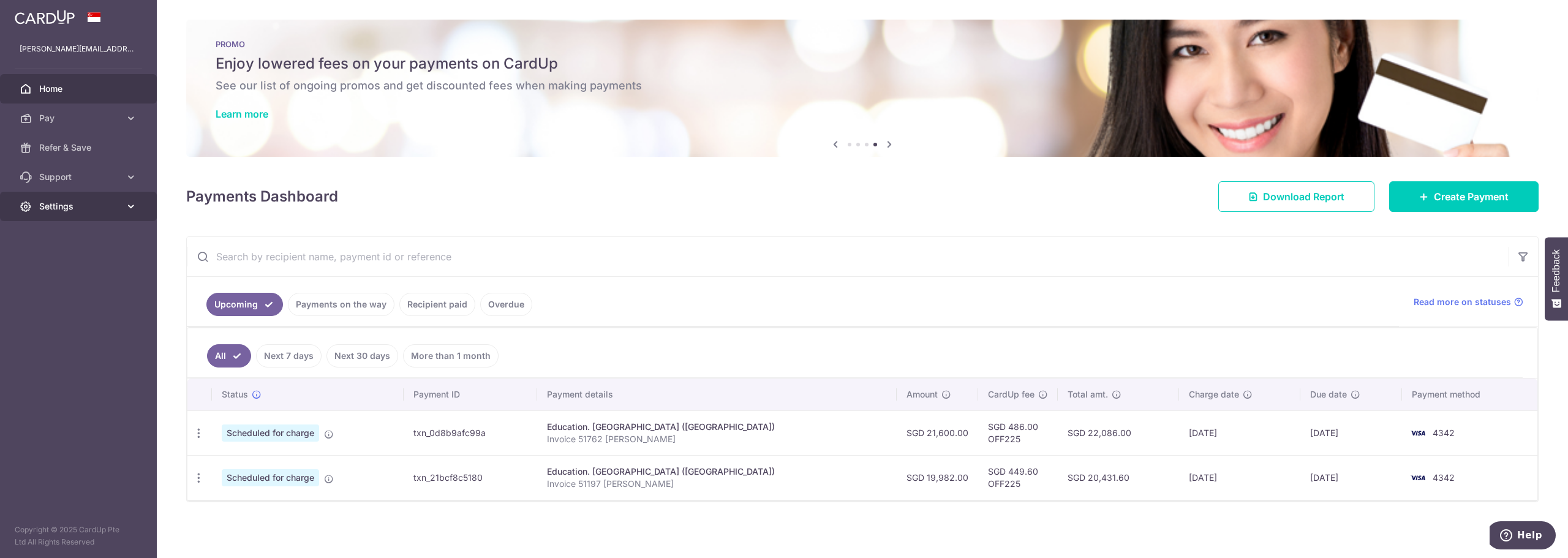
click at [46, 199] on link "Settings" at bounding box center [78, 206] width 157 height 29
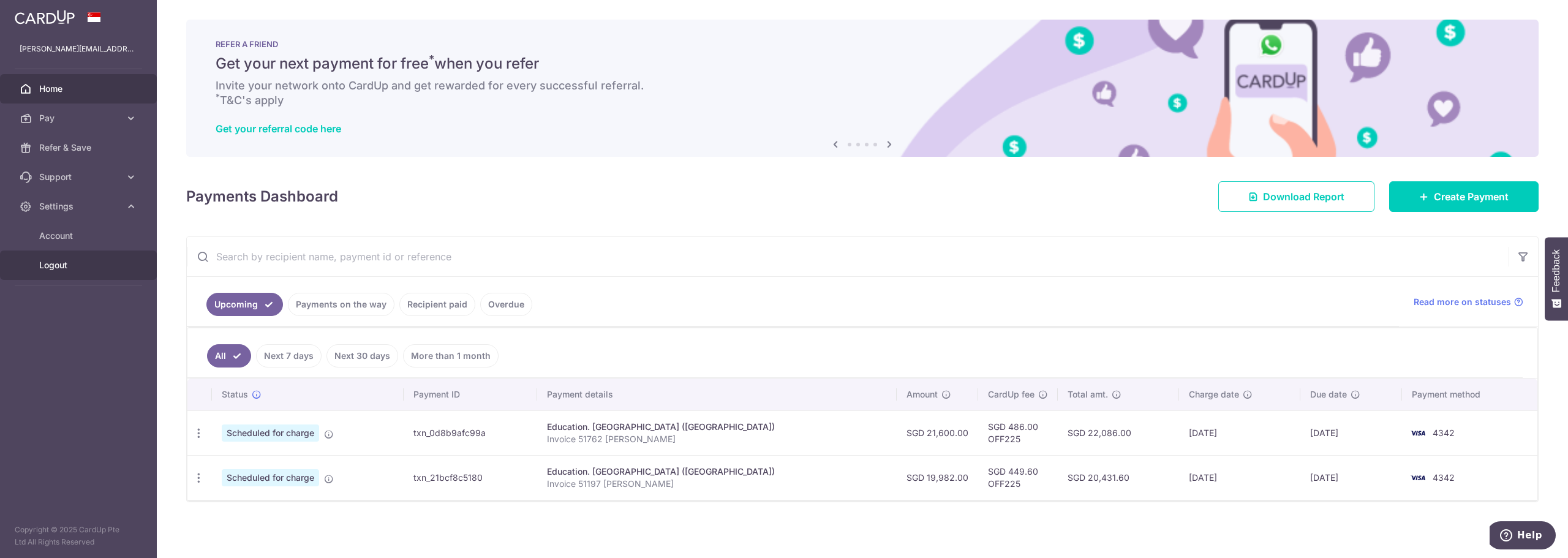
click at [56, 263] on span "Logout" at bounding box center [80, 265] width 81 height 12
